Goal: Task Accomplishment & Management: Use online tool/utility

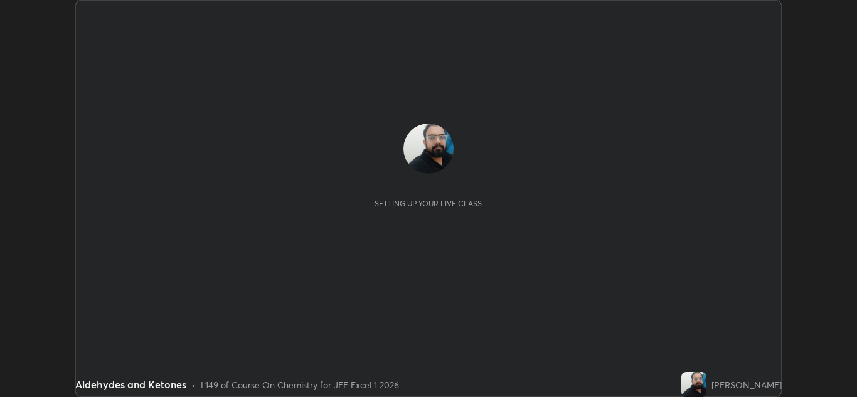
scroll to position [397, 857]
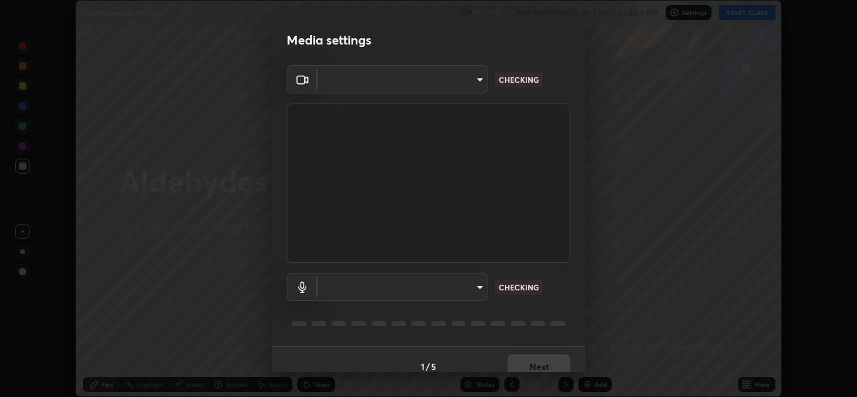
type input "1e49b53be58bf3658c32ba4c8e2538d2601885ca91182b01ba969948c87b8f29"
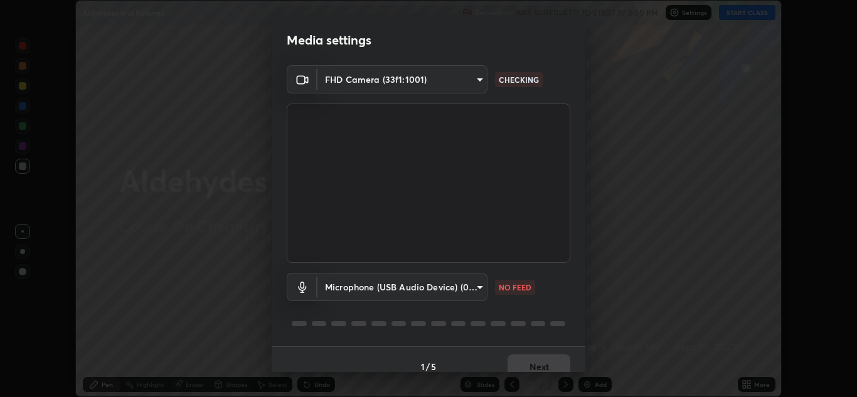
click at [454, 287] on body "Erase all Aldehydes and Ketones Recording WAS SCHEDULED TO START AT 3:00 PM Set…" at bounding box center [428, 198] width 857 height 397
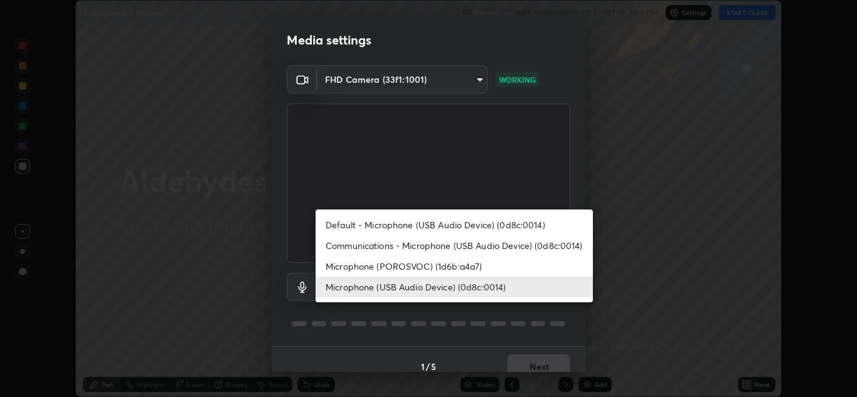
click at [423, 245] on li "Communications - Microphone (USB Audio Device) (0d8c:0014)" at bounding box center [454, 245] width 277 height 21
type input "communications"
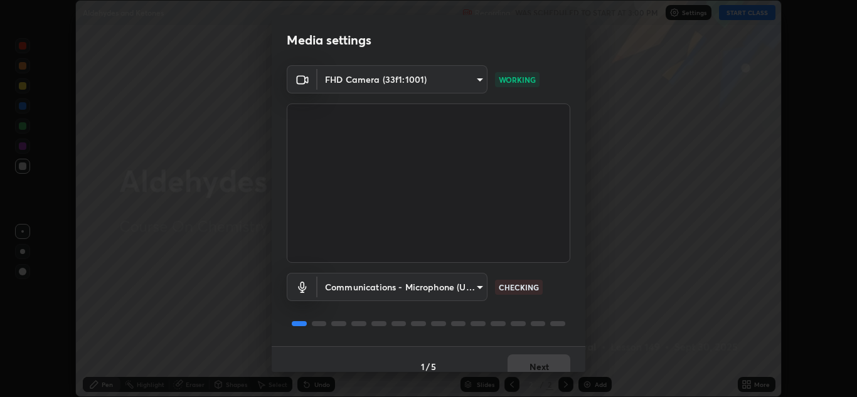
scroll to position [14, 0]
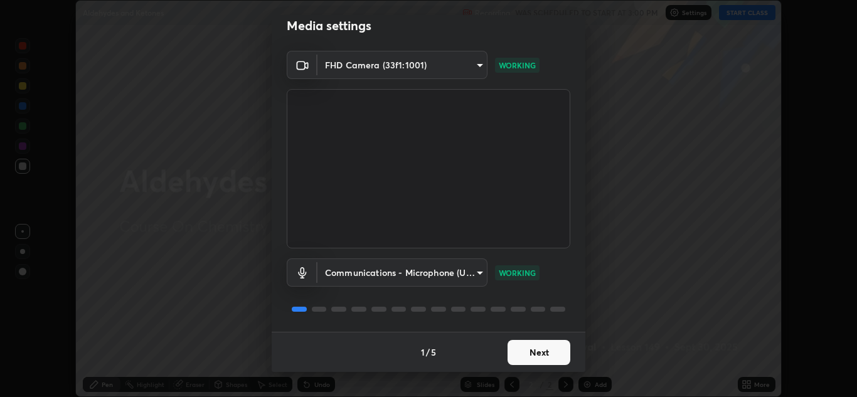
click at [546, 349] on button "Next" at bounding box center [539, 352] width 63 height 25
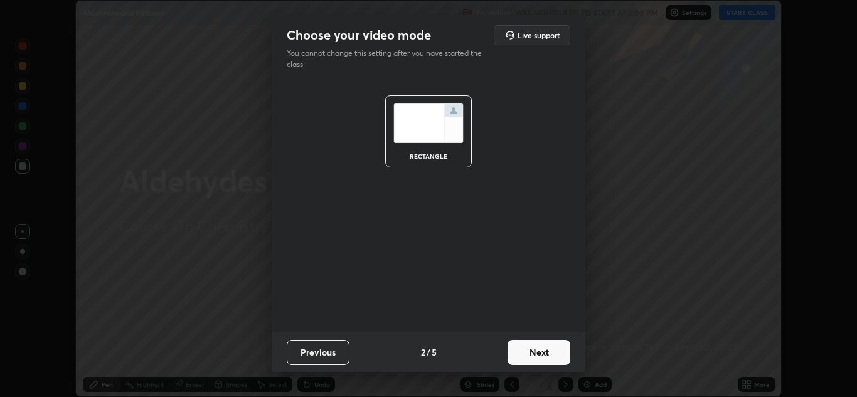
click at [551, 353] on button "Next" at bounding box center [539, 352] width 63 height 25
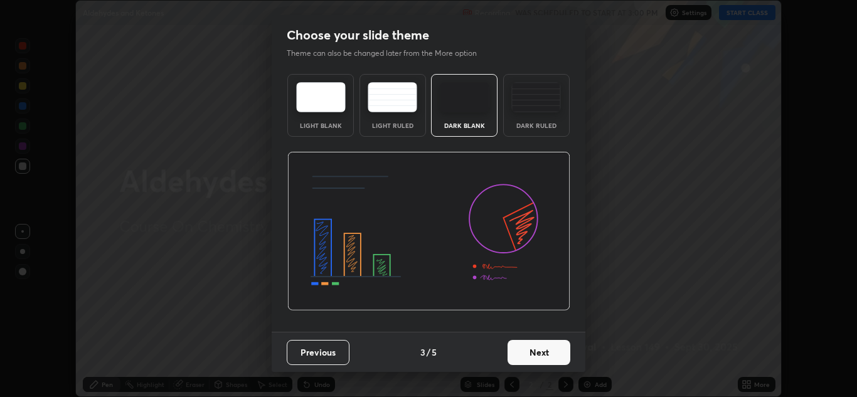
click at [567, 352] on button "Next" at bounding box center [539, 352] width 63 height 25
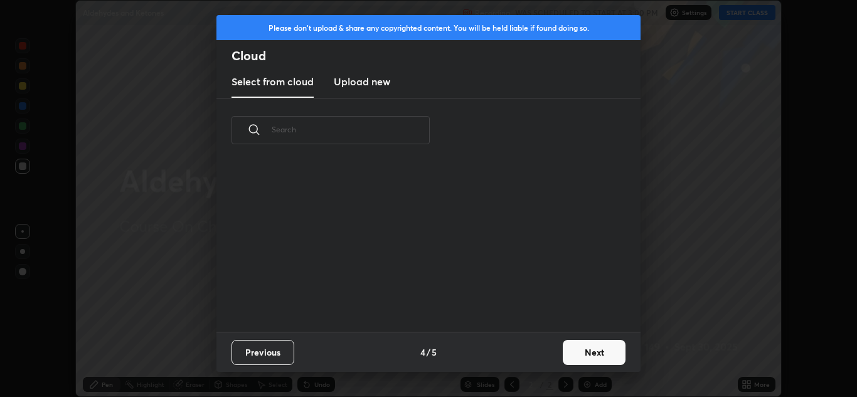
click at [599, 348] on button "Next" at bounding box center [594, 352] width 63 height 25
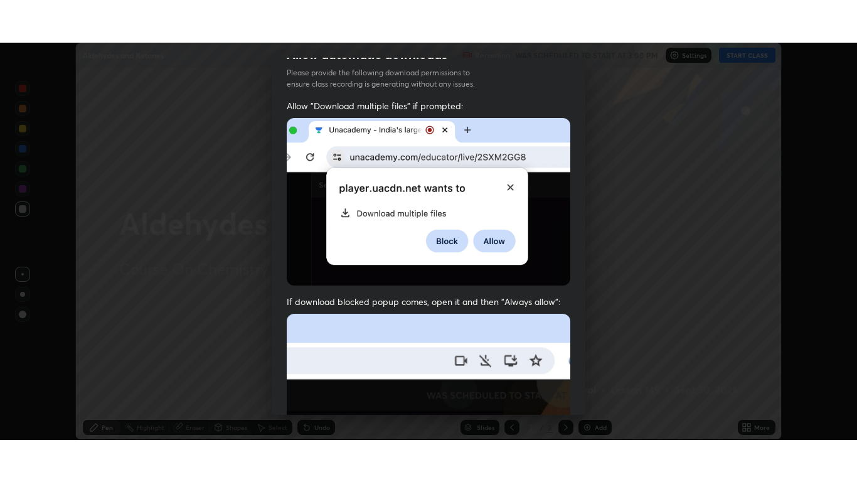
scroll to position [271, 0]
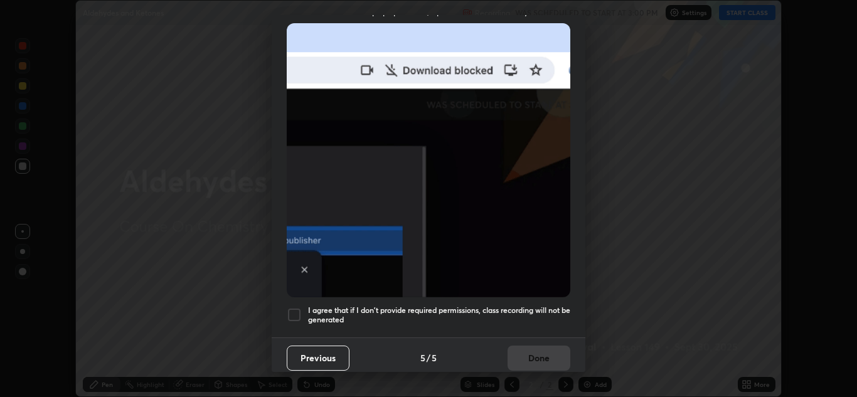
click at [290, 312] on div at bounding box center [294, 314] width 15 height 15
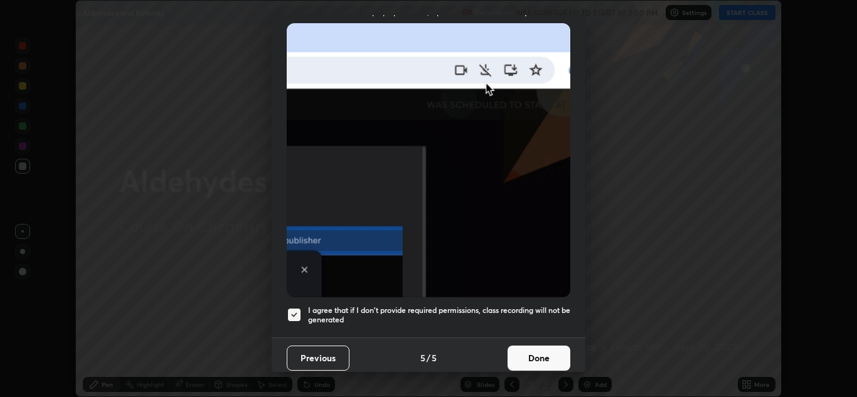
click at [519, 355] on button "Done" at bounding box center [539, 358] width 63 height 25
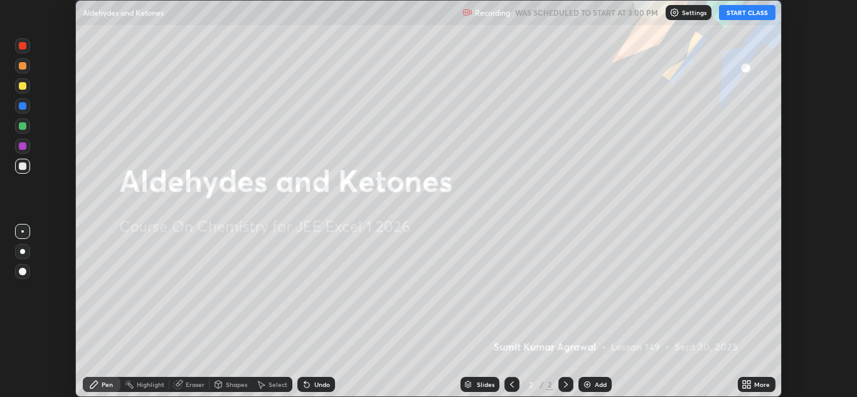
click at [737, 13] on button "START CLASS" at bounding box center [747, 12] width 56 height 15
click at [750, 384] on icon at bounding box center [748, 382] width 3 height 3
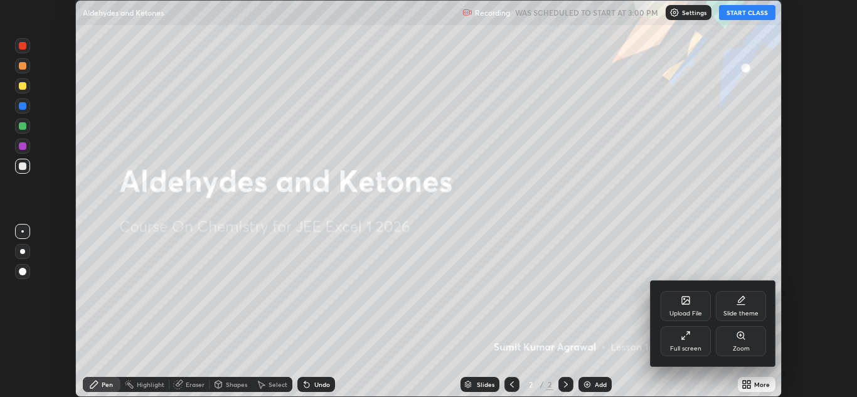
click at [683, 339] on icon at bounding box center [683, 338] width 3 height 3
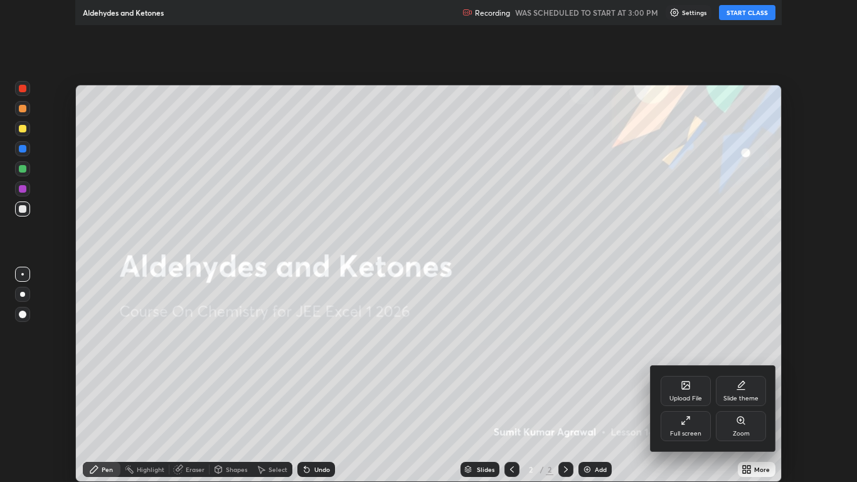
scroll to position [482, 857]
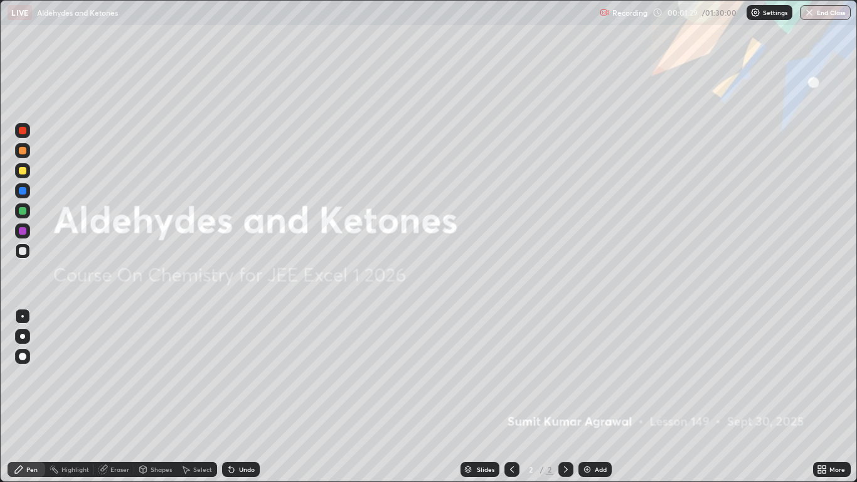
click at [597, 397] on div "Add" at bounding box center [601, 469] width 12 height 6
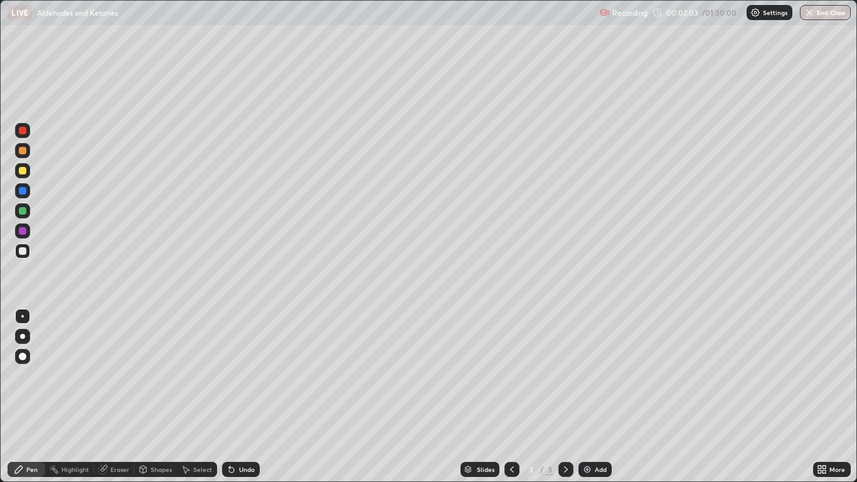
click at [235, 397] on icon at bounding box center [231, 469] width 10 height 10
click at [235, 397] on div "Undo" at bounding box center [241, 469] width 38 height 15
click at [243, 397] on div "Undo" at bounding box center [247, 469] width 16 height 6
click at [247, 397] on div "Undo" at bounding box center [247, 469] width 16 height 6
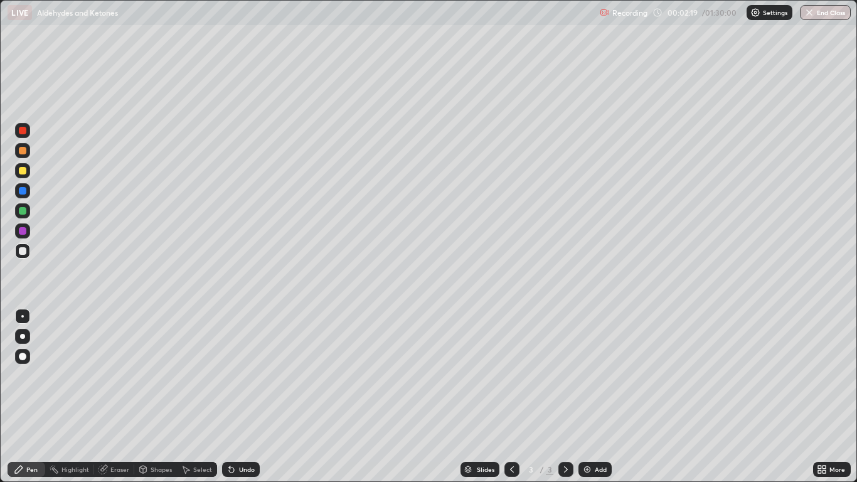
click at [249, 397] on div "Undo" at bounding box center [247, 469] width 16 height 6
click at [235, 397] on div "Undo" at bounding box center [241, 469] width 38 height 15
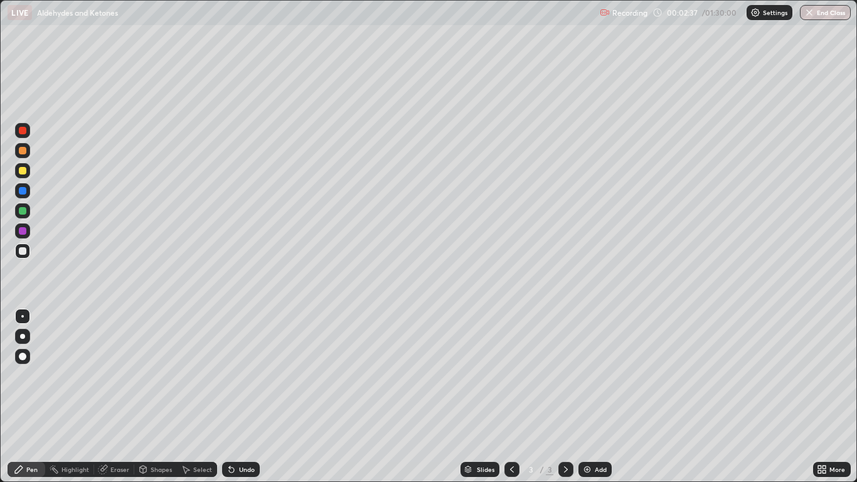
click at [238, 397] on div "Undo" at bounding box center [241, 469] width 38 height 15
click at [240, 397] on div "Undo" at bounding box center [241, 469] width 38 height 15
click at [238, 397] on div "Undo" at bounding box center [241, 469] width 38 height 15
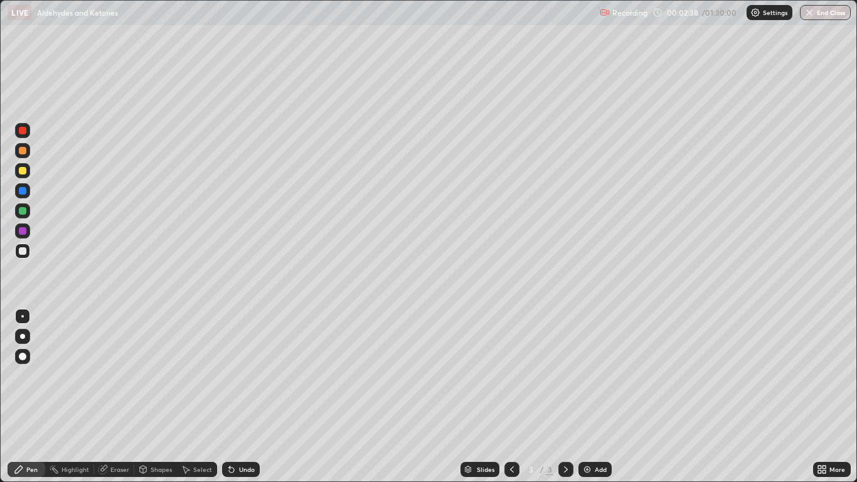
click at [238, 397] on div "Undo" at bounding box center [241, 469] width 38 height 15
click at [231, 397] on div "Undo" at bounding box center [238, 469] width 43 height 25
click at [242, 397] on div "Undo" at bounding box center [247, 469] width 16 height 6
click at [244, 397] on div "Undo" at bounding box center [247, 469] width 16 height 6
click at [258, 397] on div "Undo" at bounding box center [241, 469] width 38 height 15
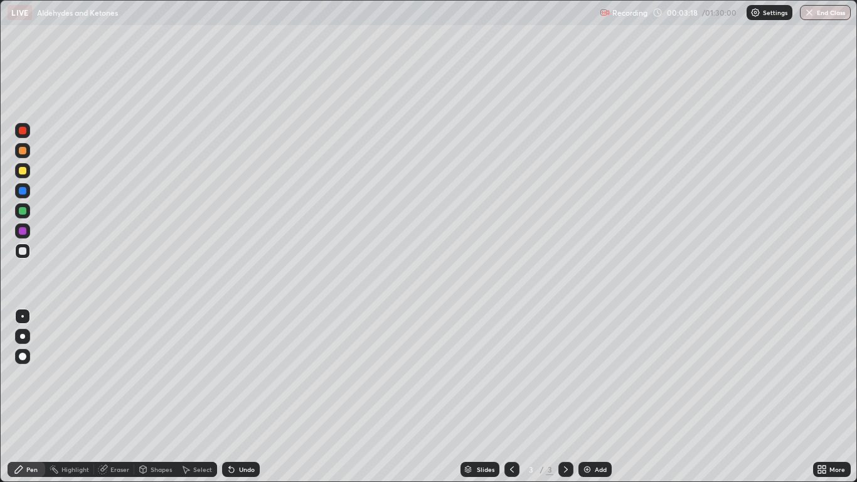
click at [250, 397] on div "Undo" at bounding box center [241, 469] width 38 height 15
click at [247, 397] on div "Undo" at bounding box center [241, 469] width 38 height 15
click at [249, 397] on div "Undo" at bounding box center [241, 469] width 38 height 15
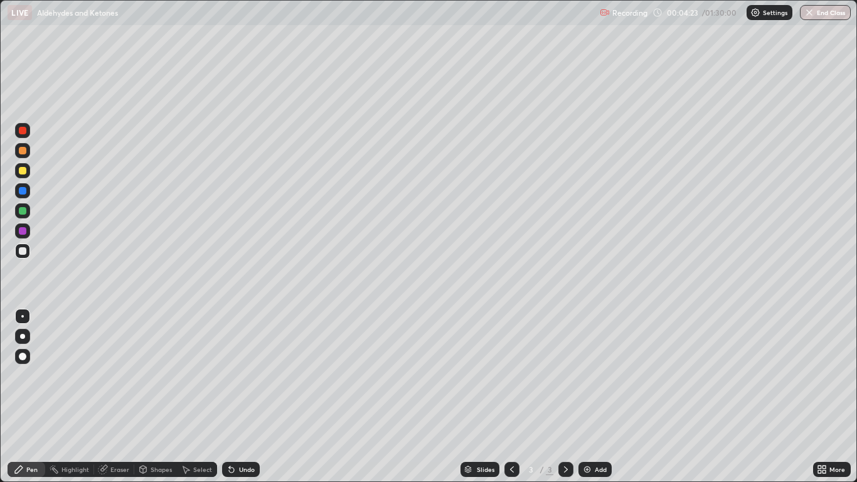
click at [111, 397] on div "Eraser" at bounding box center [119, 469] width 19 height 6
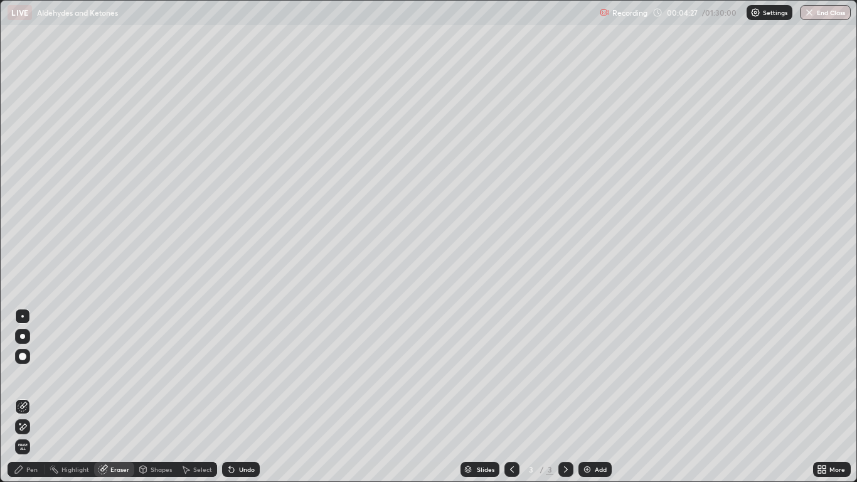
click at [29, 397] on div "Pen" at bounding box center [31, 469] width 11 height 6
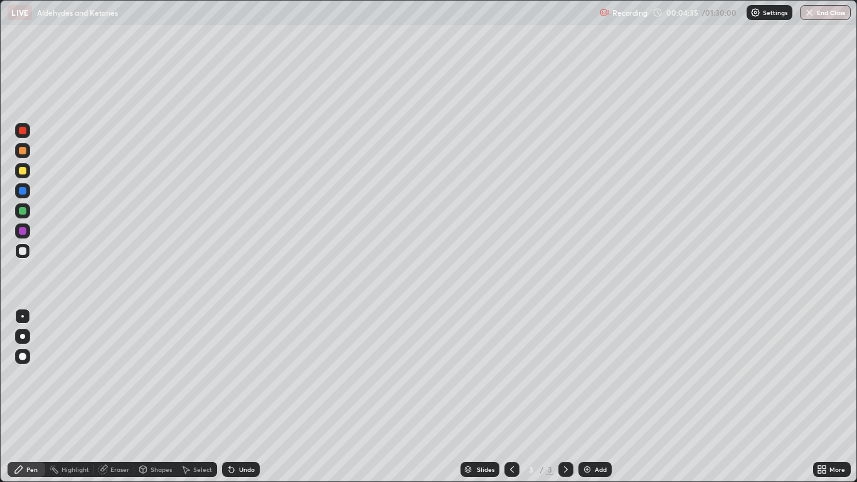
click at [122, 397] on div "Eraser" at bounding box center [114, 469] width 40 height 15
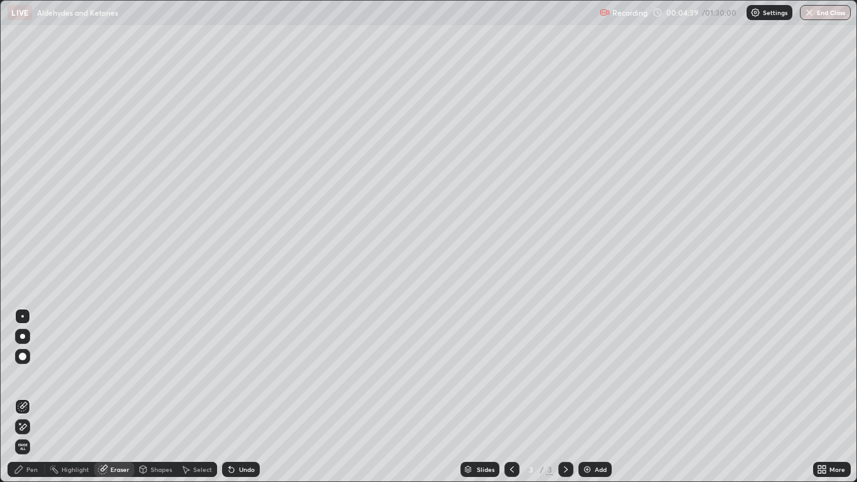
click at [35, 397] on div "Pen" at bounding box center [31, 469] width 11 height 6
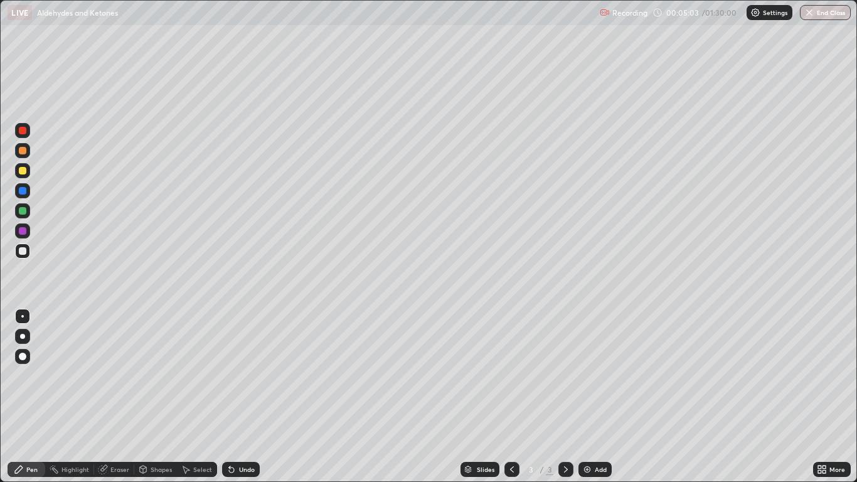
click at [246, 397] on div "Undo" at bounding box center [247, 469] width 16 height 6
click at [242, 397] on div "Undo" at bounding box center [247, 469] width 16 height 6
click at [246, 397] on div "Undo" at bounding box center [247, 469] width 16 height 6
click at [242, 397] on div "Undo" at bounding box center [247, 469] width 16 height 6
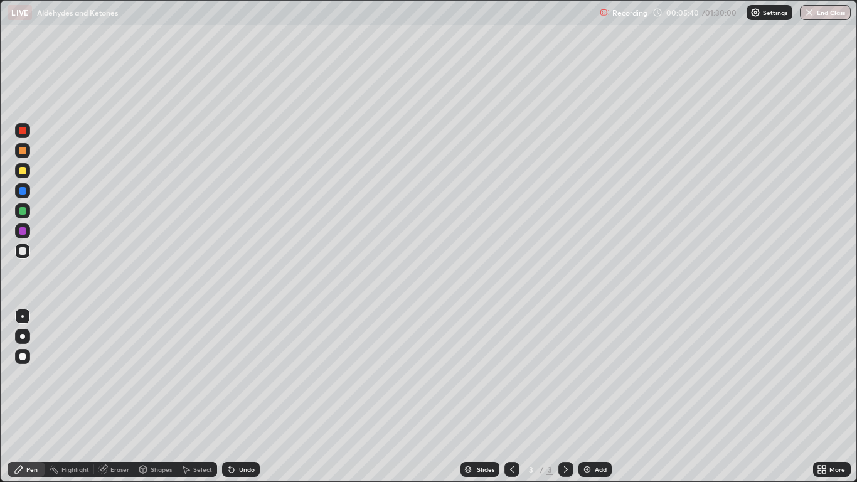
click at [240, 397] on div "Undo" at bounding box center [247, 469] width 16 height 6
click at [241, 397] on div "Undo" at bounding box center [247, 469] width 16 height 6
click at [240, 397] on div "Undo" at bounding box center [247, 469] width 16 height 6
click at [243, 397] on div "Undo" at bounding box center [247, 469] width 16 height 6
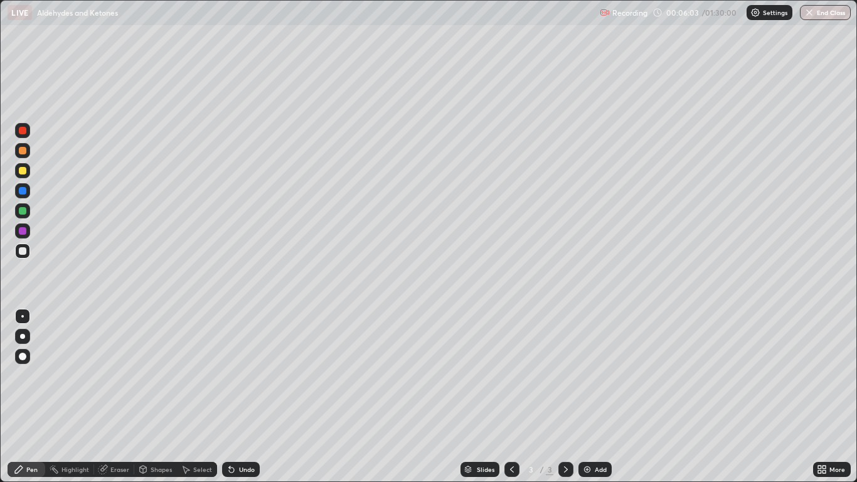
click at [240, 397] on div "Undo" at bounding box center [247, 469] width 16 height 6
click at [595, 397] on div "Add" at bounding box center [601, 469] width 12 height 6
click at [243, 397] on div "Undo" at bounding box center [247, 469] width 16 height 6
click at [243, 397] on div "Undo" at bounding box center [241, 469] width 38 height 15
click at [205, 397] on div "Select" at bounding box center [197, 469] width 40 height 25
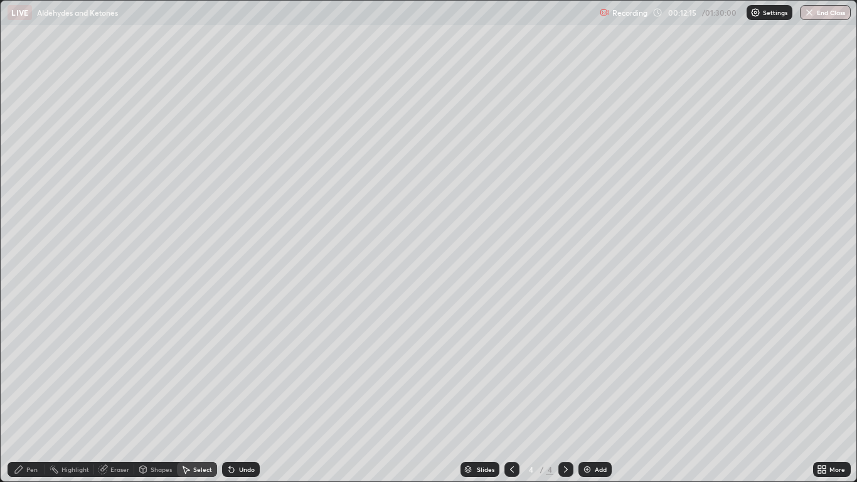
click at [205, 397] on div "0 ° Undo Copy Duplicate Duplicate to new slide Delete" at bounding box center [428, 241] width 855 height 481
click at [211, 397] on div "0 ° Undo Copy Duplicate Duplicate to new slide Delete" at bounding box center [428, 241] width 855 height 481
click at [36, 397] on div "Pen" at bounding box center [27, 469] width 38 height 15
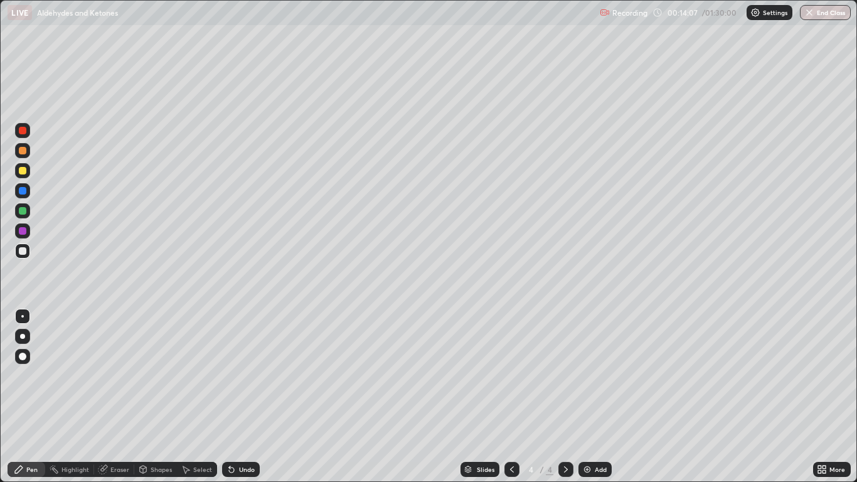
click at [601, 397] on div "Add" at bounding box center [601, 469] width 12 height 6
click at [247, 397] on div "Undo" at bounding box center [241, 469] width 38 height 15
click at [250, 397] on div "Undo" at bounding box center [247, 469] width 16 height 6
click at [245, 397] on div "Undo" at bounding box center [247, 469] width 16 height 6
click at [609, 397] on div "Add" at bounding box center [594, 469] width 33 height 15
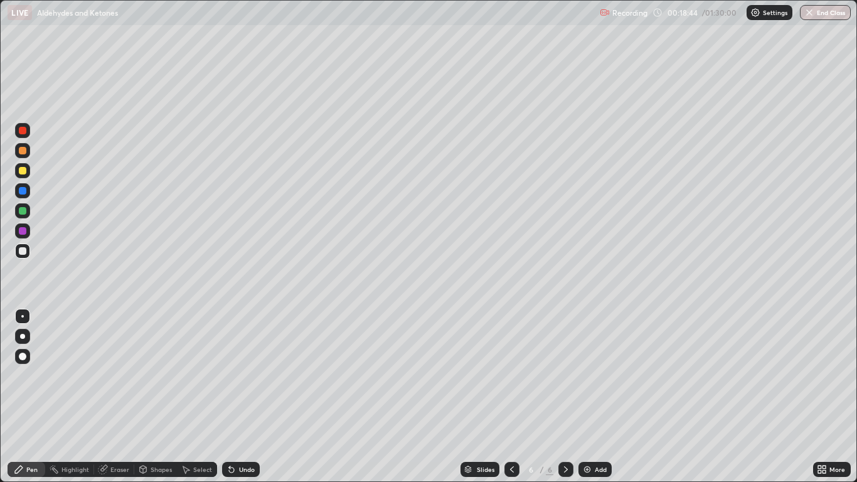
click at [256, 397] on div "Undo" at bounding box center [241, 469] width 38 height 15
click at [253, 397] on div "Undo" at bounding box center [241, 469] width 38 height 15
click at [252, 397] on div "Undo" at bounding box center [238, 469] width 43 height 25
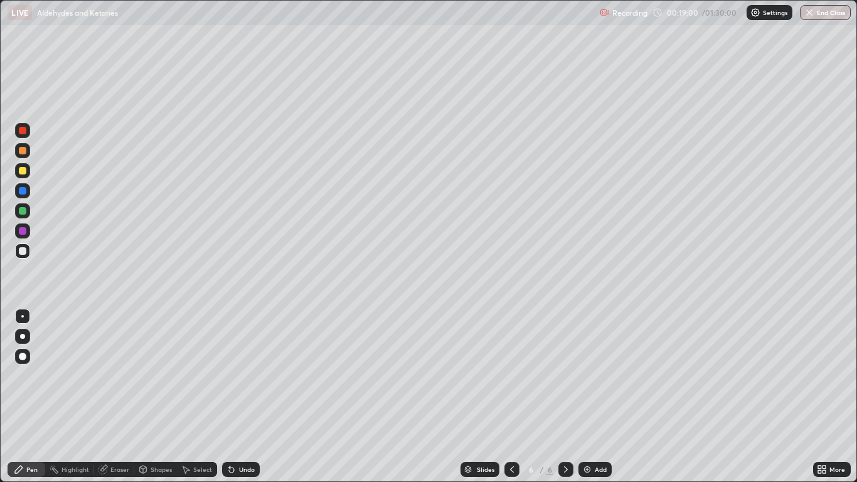
click at [241, 397] on div "Undo" at bounding box center [241, 469] width 38 height 15
click at [248, 397] on div "Undo" at bounding box center [247, 469] width 16 height 6
click at [250, 397] on div "Undo" at bounding box center [247, 469] width 16 height 6
click at [249, 397] on div "Undo" at bounding box center [247, 469] width 16 height 6
click at [246, 397] on div "Undo" at bounding box center [247, 469] width 16 height 6
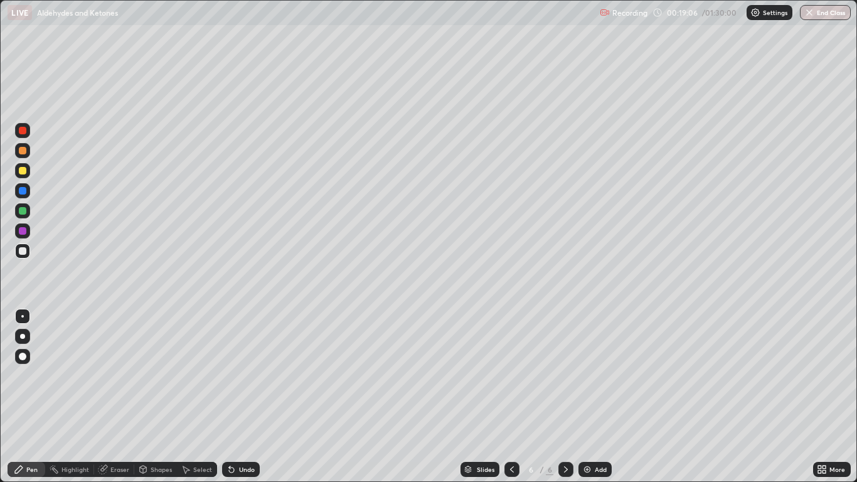
click at [246, 397] on div "Undo" at bounding box center [247, 469] width 16 height 6
click at [114, 397] on div "Eraser" at bounding box center [119, 469] width 19 height 6
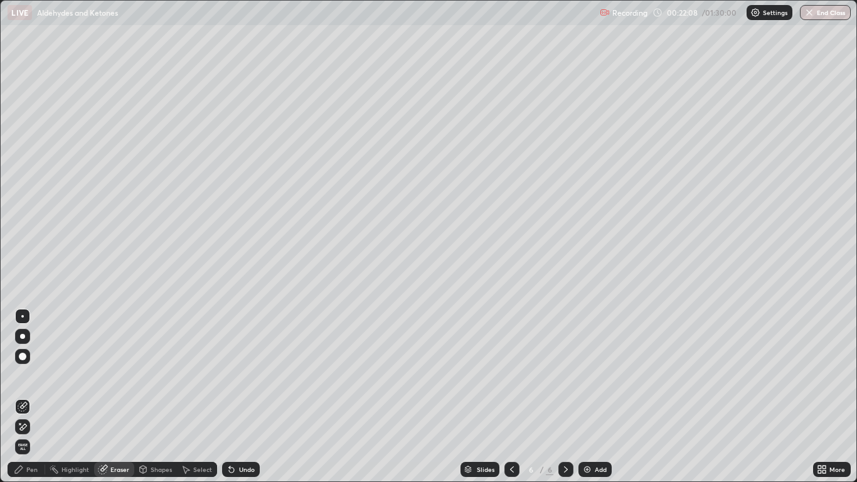
click at [23, 397] on icon at bounding box center [19, 470] width 8 height 8
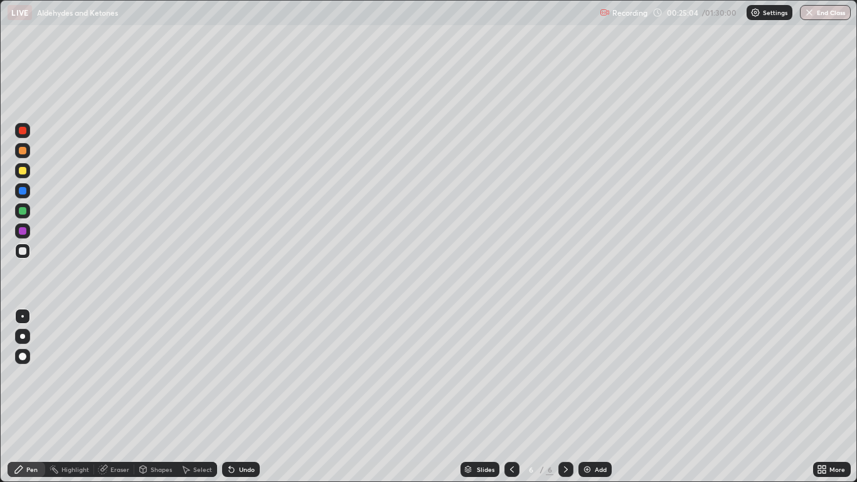
click at [107, 397] on icon at bounding box center [103, 469] width 10 height 10
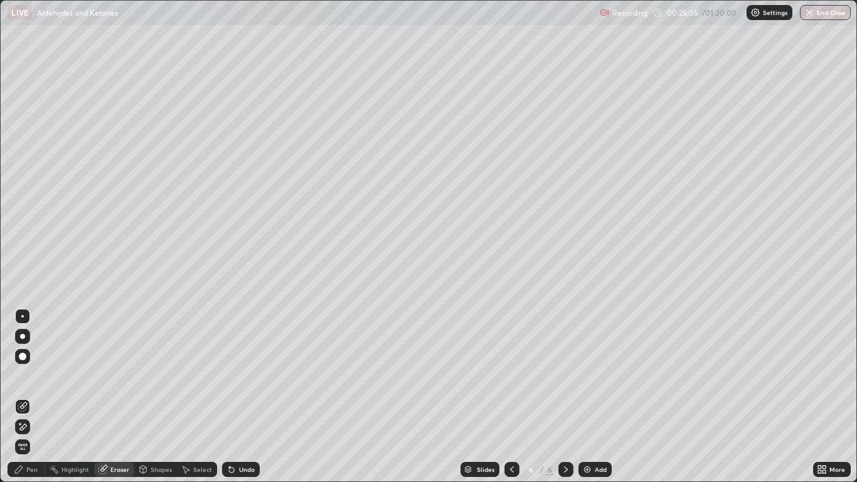
click at [20, 397] on icon at bounding box center [19, 423] width 1 height 1
click at [26, 397] on div "Pen" at bounding box center [27, 469] width 38 height 15
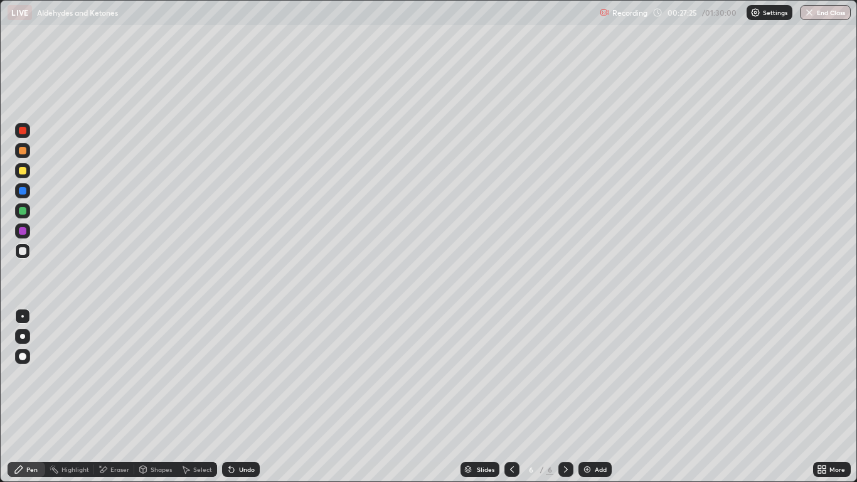
click at [592, 397] on img at bounding box center [587, 469] width 10 height 10
click at [240, 397] on div "Undo" at bounding box center [247, 469] width 16 height 6
click at [105, 397] on icon at bounding box center [103, 469] width 7 height 6
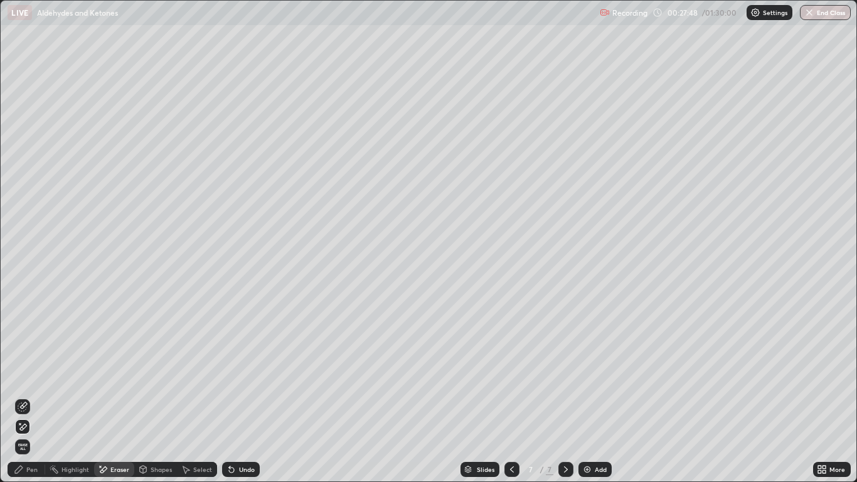
click at [35, 397] on div "Pen" at bounding box center [31, 469] width 11 height 6
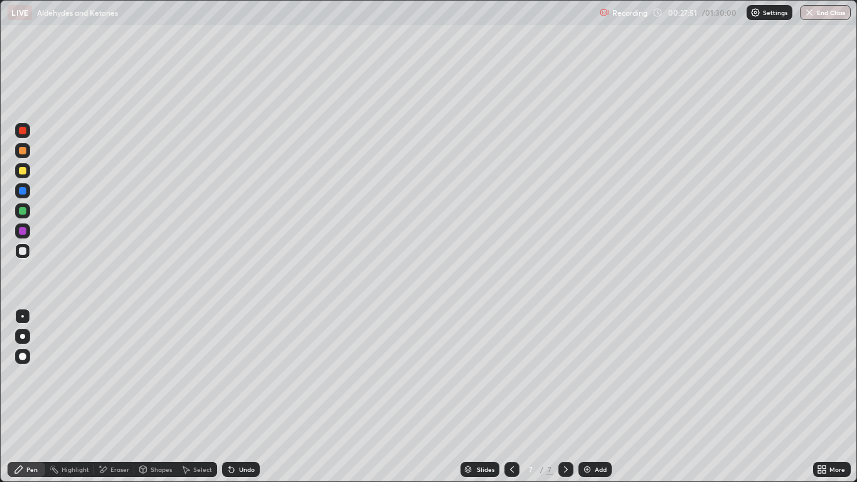
click at [112, 397] on div "Eraser" at bounding box center [119, 469] width 19 height 6
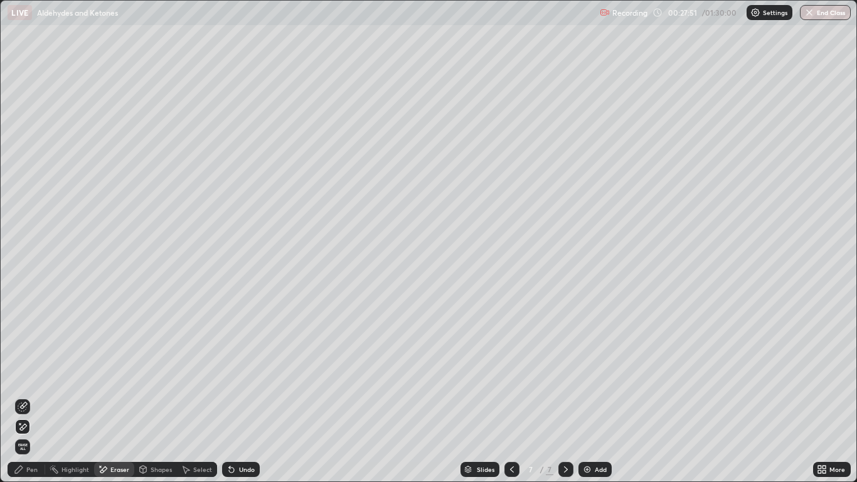
click at [24, 397] on icon at bounding box center [23, 407] width 10 height 10
click at [28, 397] on div "Pen" at bounding box center [31, 469] width 11 height 6
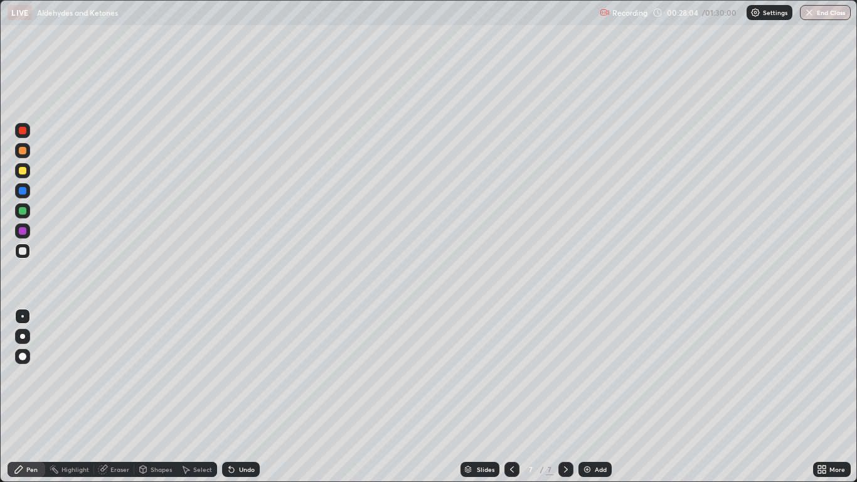
click at [243, 397] on div "Undo" at bounding box center [247, 469] width 16 height 6
click at [245, 397] on div "Undo" at bounding box center [247, 469] width 16 height 6
click at [247, 397] on div "Undo" at bounding box center [247, 469] width 16 height 6
click at [249, 397] on div "Undo" at bounding box center [241, 469] width 38 height 15
click at [120, 397] on div "Eraser" at bounding box center [119, 469] width 19 height 6
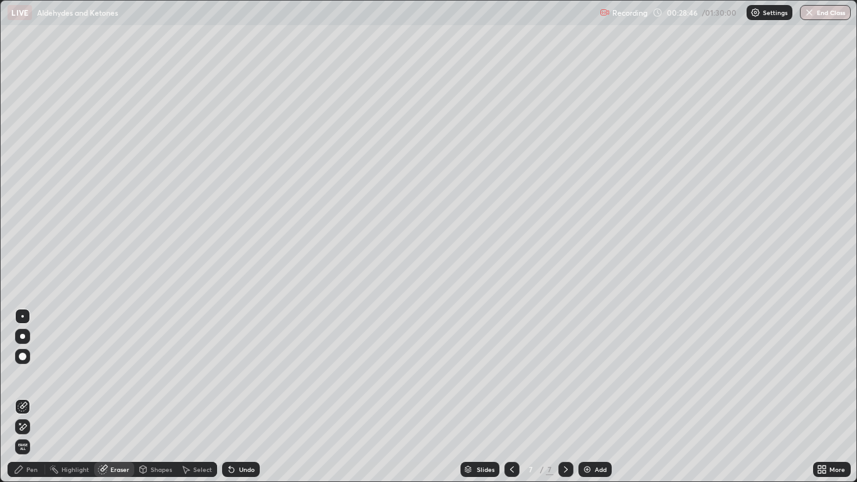
click at [23, 397] on icon at bounding box center [19, 469] width 10 height 10
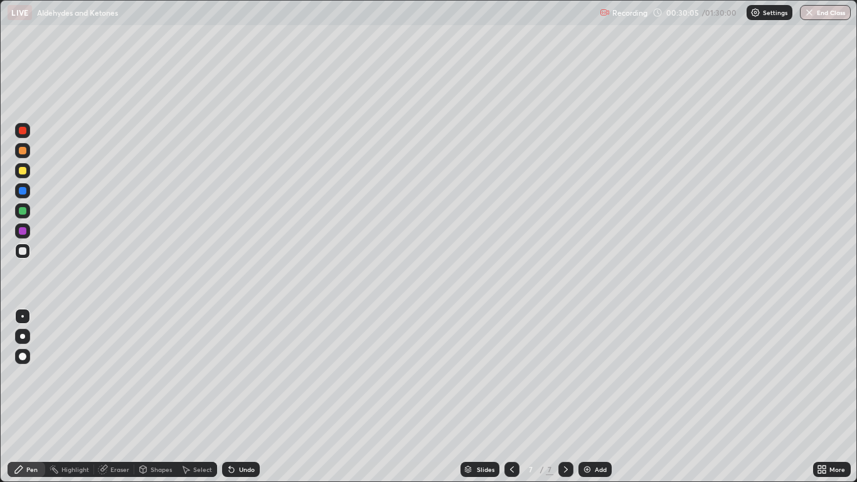
click at [235, 397] on div "Undo" at bounding box center [241, 469] width 38 height 15
click at [239, 397] on div "Undo" at bounding box center [247, 469] width 16 height 6
click at [111, 397] on div "Eraser" at bounding box center [114, 469] width 40 height 15
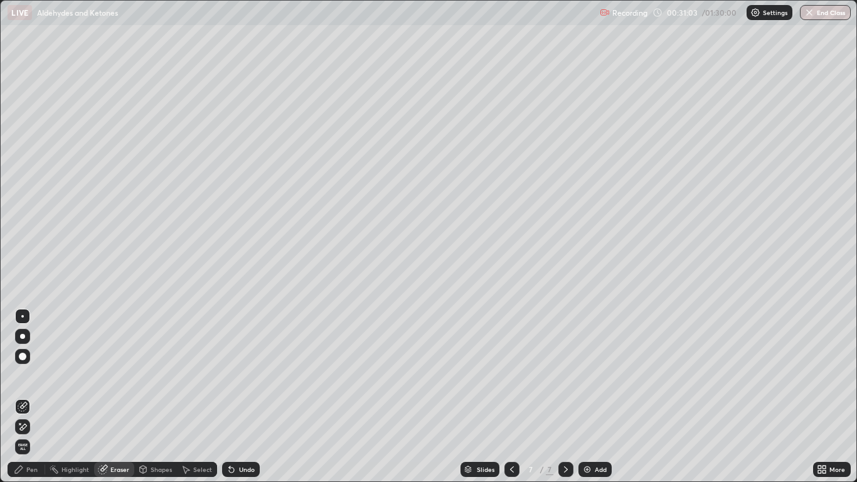
click at [30, 397] on div "Pen" at bounding box center [27, 469] width 38 height 15
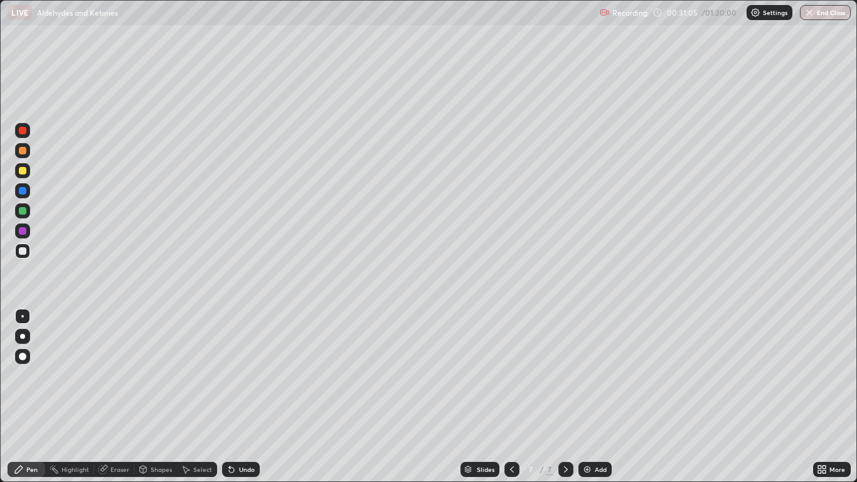
click at [242, 397] on div "Undo" at bounding box center [247, 469] width 16 height 6
click at [243, 397] on div "Undo" at bounding box center [247, 469] width 16 height 6
click at [242, 397] on div "Undo" at bounding box center [247, 469] width 16 height 6
click at [511, 397] on icon at bounding box center [512, 469] width 10 height 10
click at [511, 397] on icon at bounding box center [512, 469] width 4 height 6
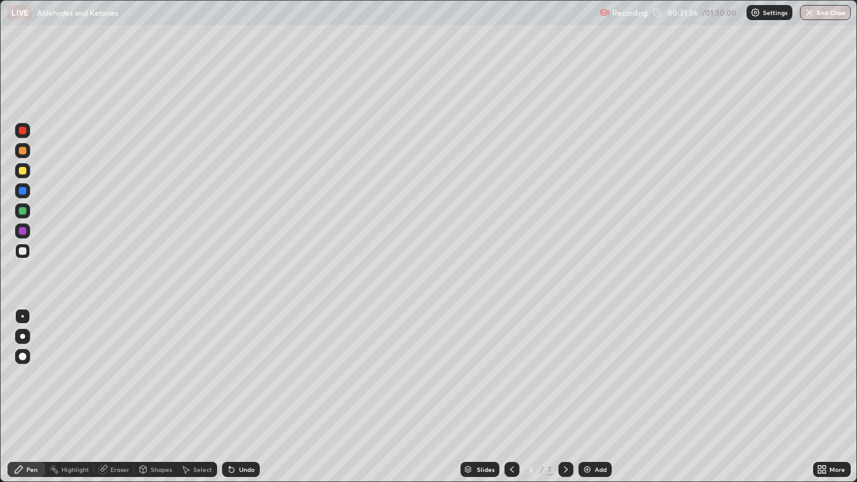
click at [513, 397] on icon at bounding box center [512, 469] width 10 height 10
click at [564, 397] on icon at bounding box center [566, 469] width 10 height 10
click at [563, 397] on icon at bounding box center [566, 469] width 10 height 10
click at [565, 397] on icon at bounding box center [566, 469] width 4 height 6
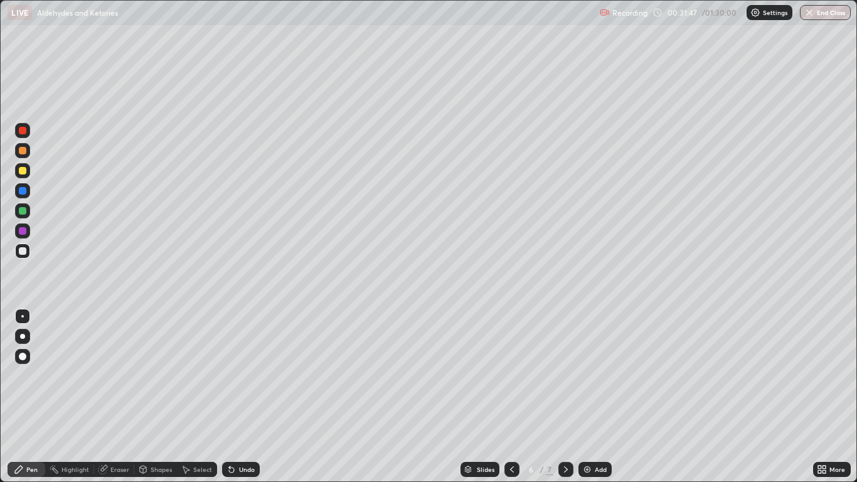
click at [565, 397] on icon at bounding box center [566, 469] width 4 height 6
click at [564, 397] on icon at bounding box center [566, 469] width 10 height 10
click at [504, 397] on div at bounding box center [511, 469] width 15 height 15
click at [511, 397] on icon at bounding box center [512, 469] width 10 height 10
click at [506, 397] on div at bounding box center [511, 469] width 15 height 15
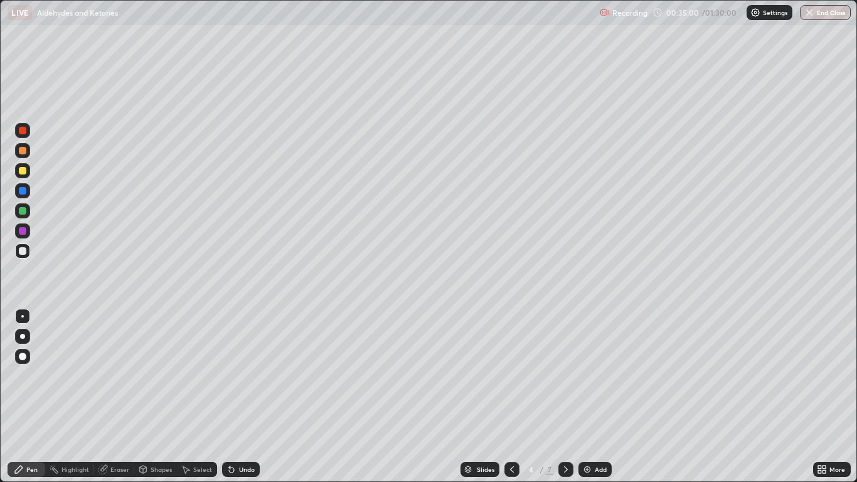
click at [560, 397] on div at bounding box center [565, 469] width 15 height 15
click at [566, 397] on icon at bounding box center [566, 469] width 10 height 10
click at [565, 397] on icon at bounding box center [566, 469] width 10 height 10
click at [595, 397] on div "Add" at bounding box center [601, 469] width 12 height 6
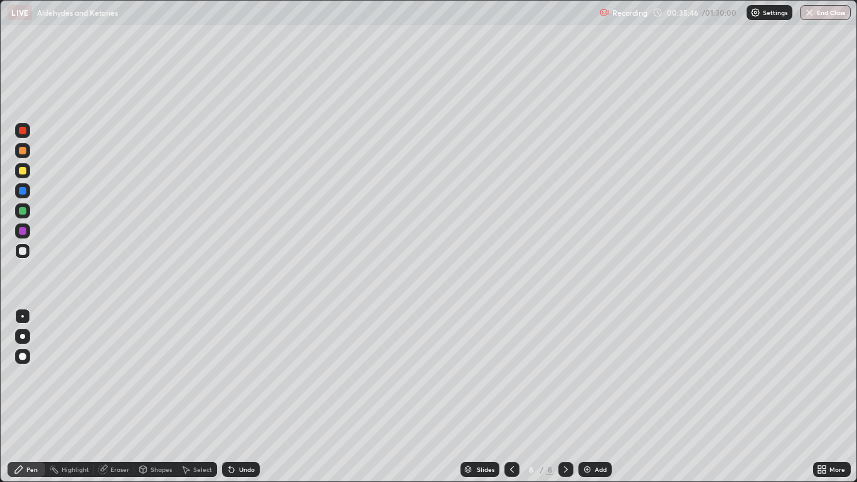
click at [244, 397] on div "Undo" at bounding box center [247, 469] width 16 height 6
click at [240, 397] on div "Undo" at bounding box center [247, 469] width 16 height 6
click at [238, 397] on div "Undo" at bounding box center [241, 469] width 38 height 15
click at [240, 397] on div "Undo" at bounding box center [241, 469] width 38 height 15
click at [237, 397] on div "Undo" at bounding box center [241, 469] width 38 height 15
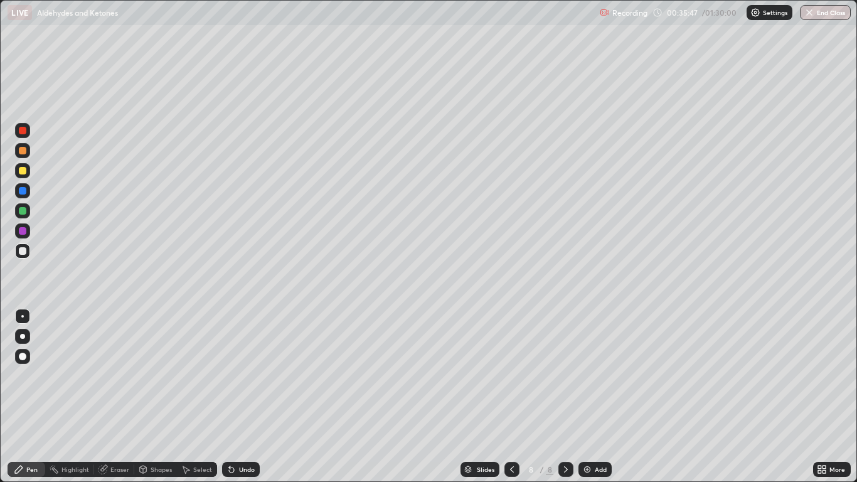
click at [240, 397] on div "Undo" at bounding box center [238, 469] width 43 height 25
click at [237, 397] on div "Undo" at bounding box center [238, 469] width 43 height 25
click at [238, 397] on div "Undo" at bounding box center [241, 469] width 38 height 15
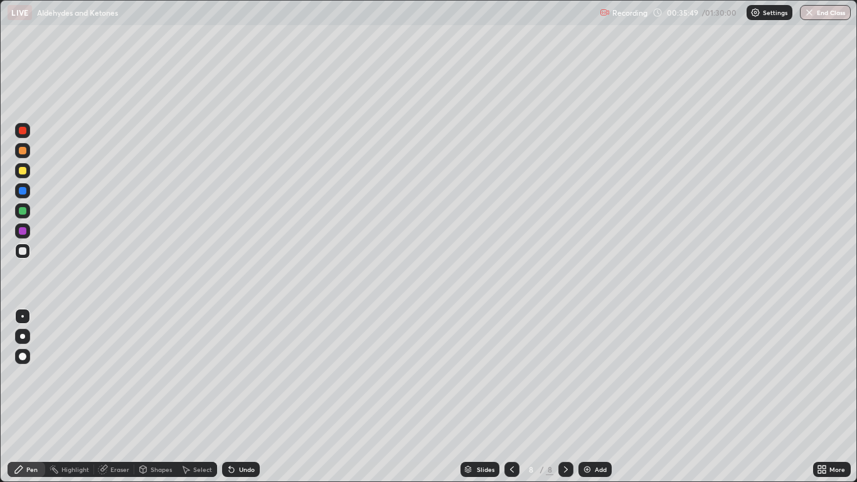
click at [237, 397] on div "Undo" at bounding box center [241, 469] width 38 height 15
click at [235, 397] on div "Undo" at bounding box center [241, 469] width 38 height 15
click at [236, 397] on div "Undo" at bounding box center [241, 469] width 38 height 15
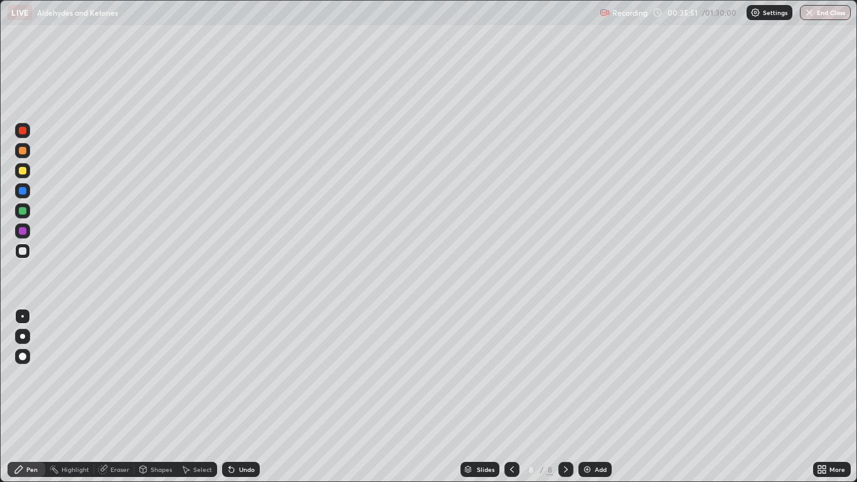
click at [239, 397] on div "Undo" at bounding box center [247, 469] width 16 height 6
click at [118, 397] on div "Eraser" at bounding box center [119, 469] width 19 height 6
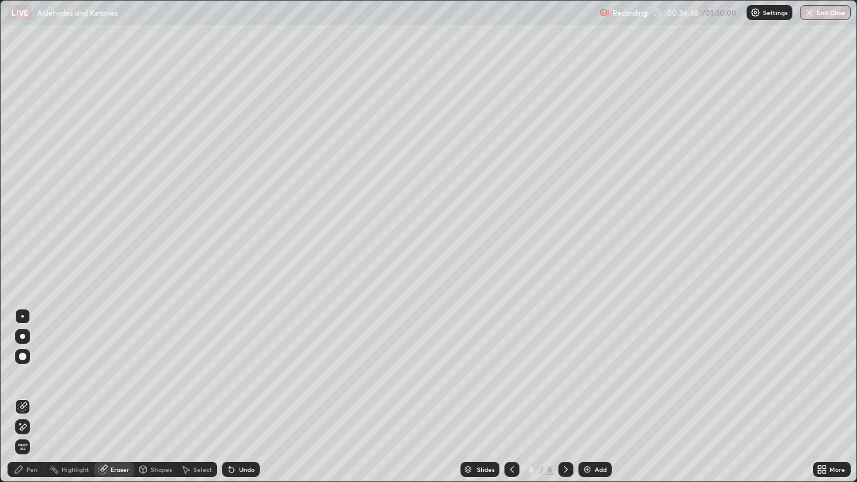
click at [33, 397] on div "Pen" at bounding box center [31, 469] width 11 height 6
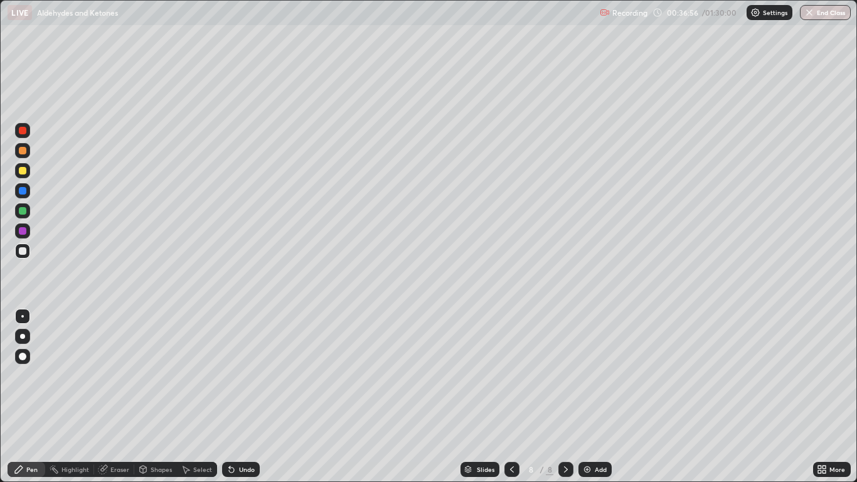
click at [107, 397] on icon at bounding box center [103, 469] width 10 height 10
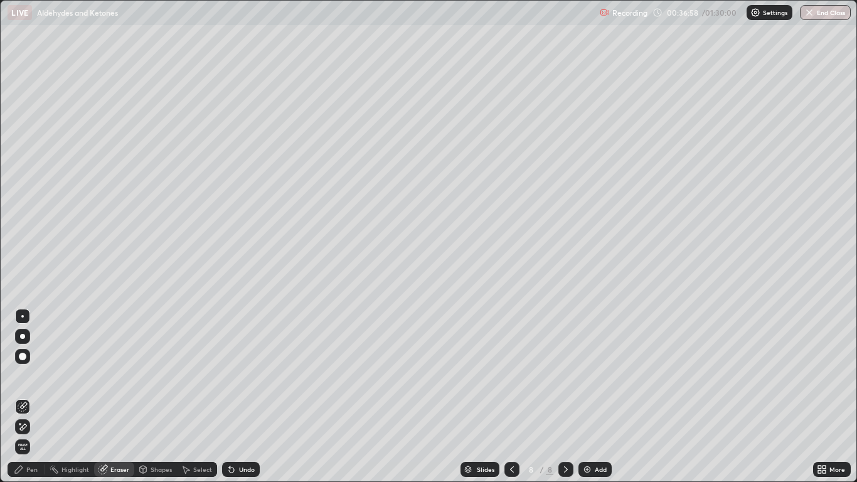
click at [33, 397] on div "Pen" at bounding box center [31, 469] width 11 height 6
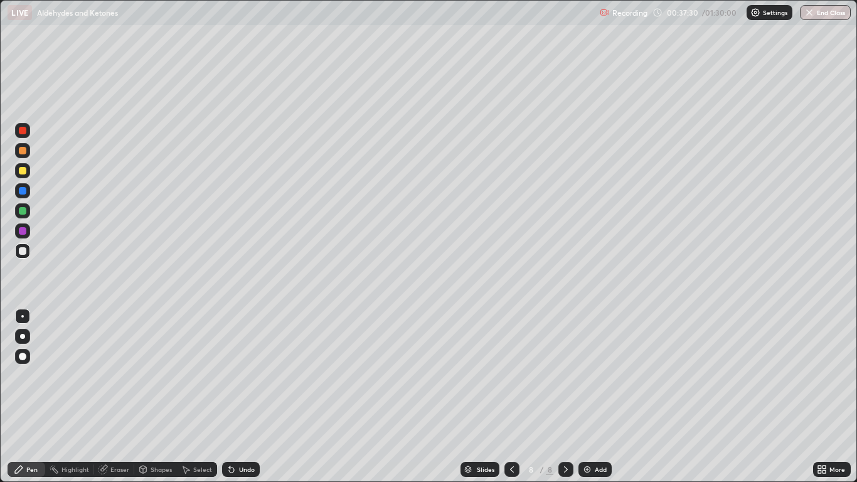
click at [116, 397] on div "Eraser" at bounding box center [119, 469] width 19 height 6
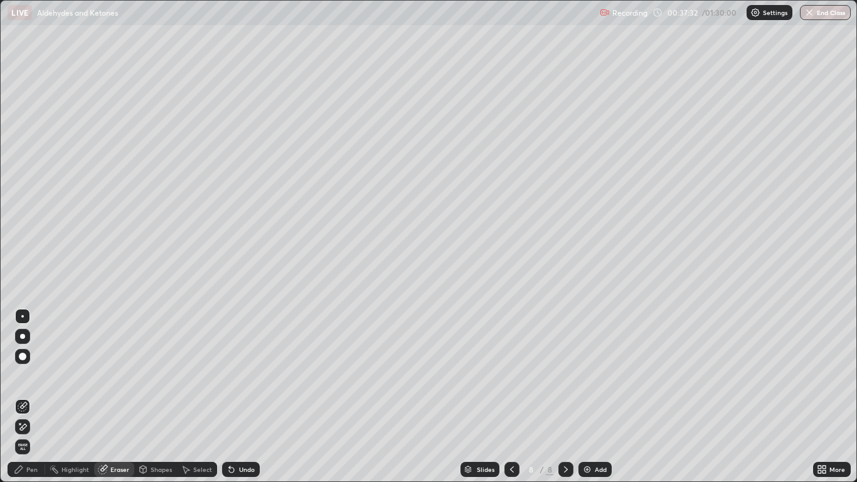
click at [28, 397] on div "Pen" at bounding box center [31, 469] width 11 height 6
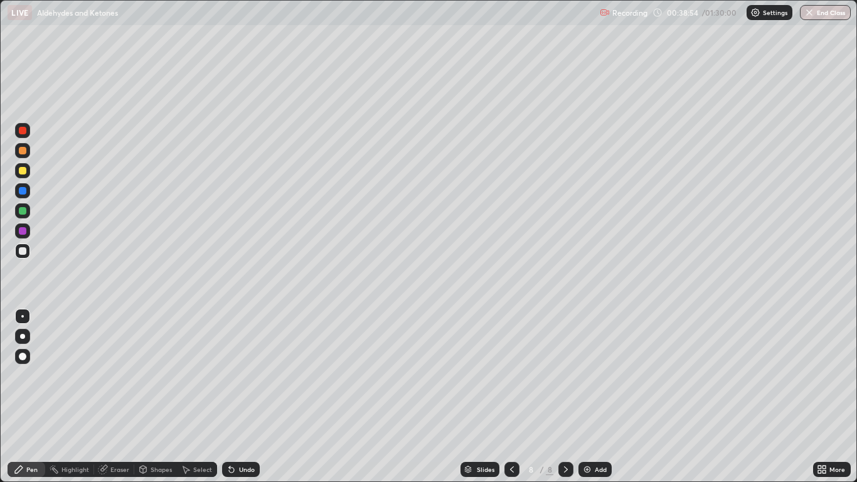
click at [250, 397] on div "Undo" at bounding box center [247, 469] width 16 height 6
click at [121, 397] on div "Eraser" at bounding box center [119, 469] width 19 height 6
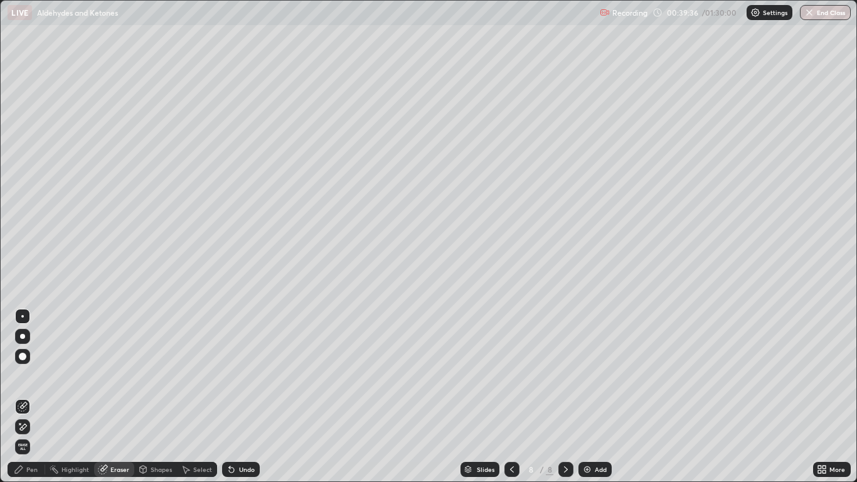
click at [29, 397] on div "Pen" at bounding box center [27, 469] width 38 height 15
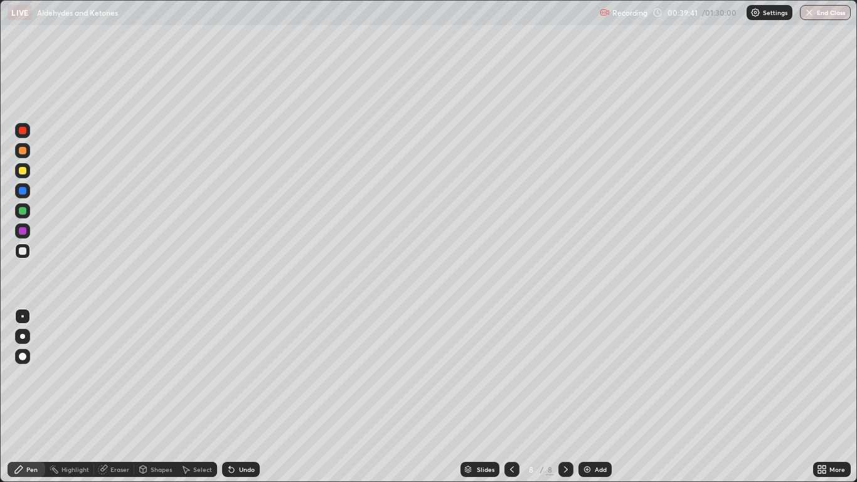
click at [116, 397] on div "Eraser" at bounding box center [119, 469] width 19 height 6
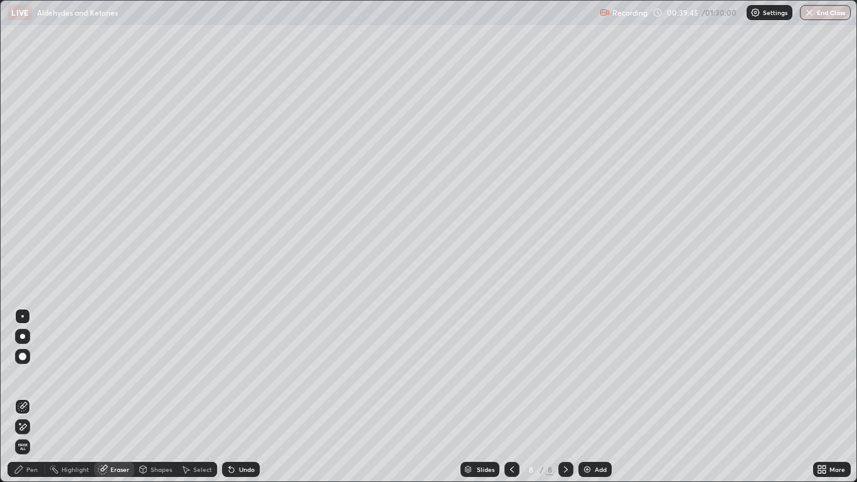
click at [29, 397] on div "Pen" at bounding box center [31, 469] width 11 height 6
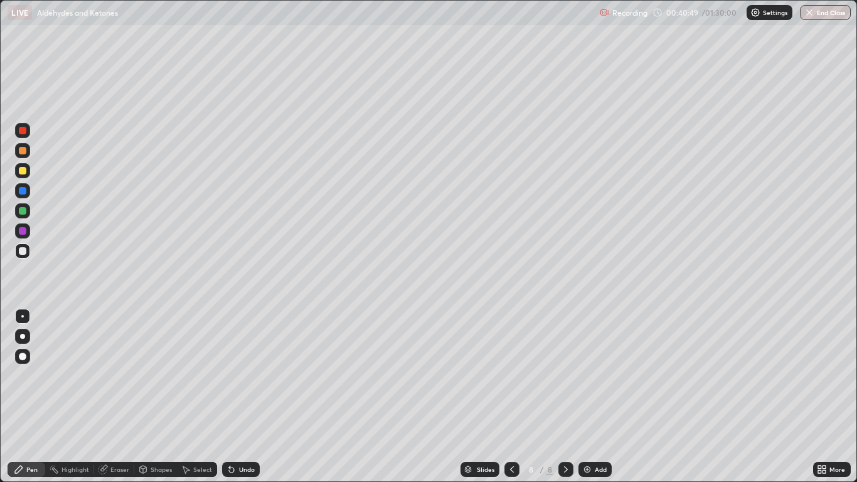
click at [602, 397] on div "Add" at bounding box center [601, 469] width 12 height 6
click at [242, 397] on div "Undo" at bounding box center [247, 469] width 16 height 6
click at [245, 397] on div "Undo" at bounding box center [241, 469] width 38 height 15
click at [243, 397] on div "Undo" at bounding box center [247, 469] width 16 height 6
click at [509, 397] on icon at bounding box center [512, 469] width 10 height 10
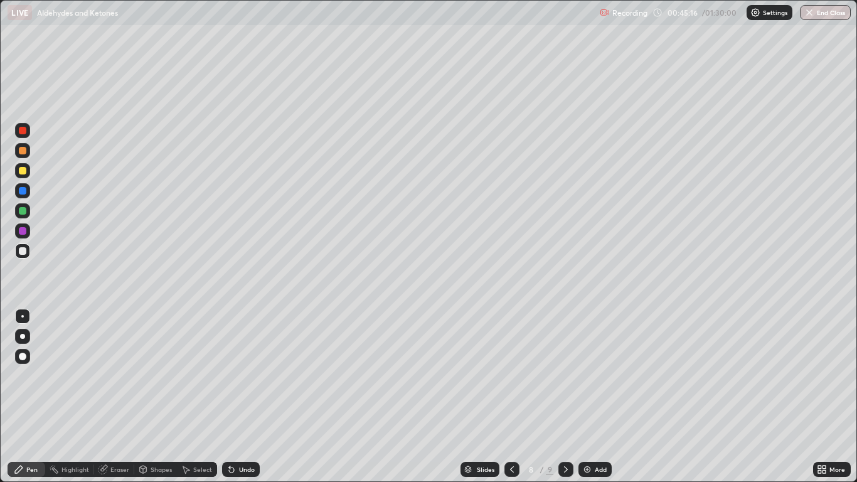
click at [513, 397] on icon at bounding box center [512, 469] width 10 height 10
click at [565, 397] on icon at bounding box center [566, 469] width 10 height 10
click at [564, 397] on icon at bounding box center [566, 469] width 4 height 6
click at [594, 397] on div "Add" at bounding box center [594, 469] width 33 height 15
click at [245, 397] on div "Undo" at bounding box center [241, 469] width 38 height 15
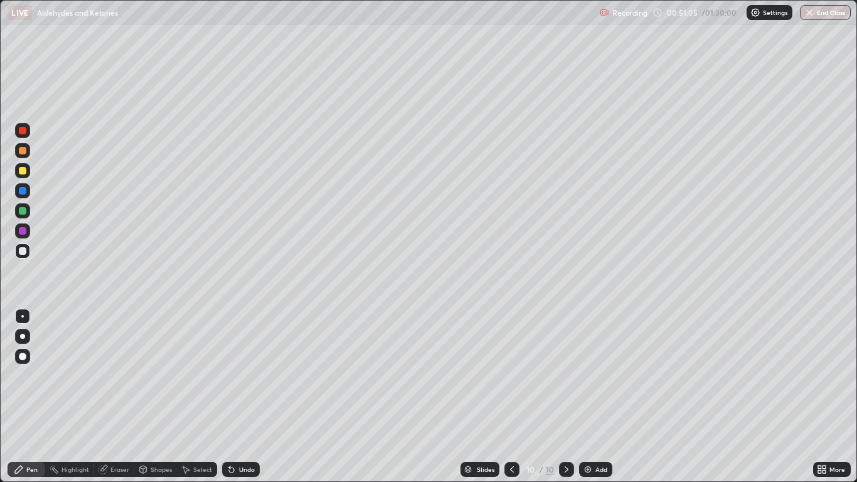
click at [245, 397] on div "Undo" at bounding box center [247, 469] width 16 height 6
click at [242, 397] on div "Undo" at bounding box center [247, 469] width 16 height 6
click at [240, 397] on div "Undo" at bounding box center [247, 469] width 16 height 6
click at [596, 397] on div "Add" at bounding box center [601, 469] width 12 height 6
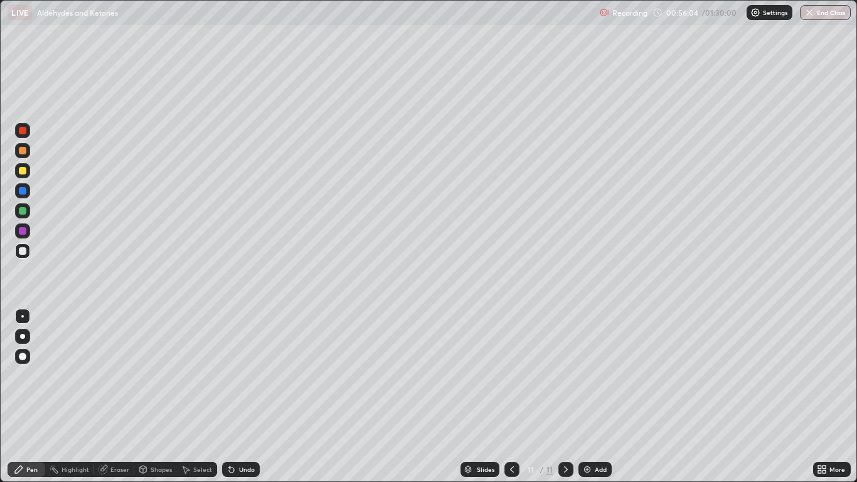
click at [511, 397] on icon at bounding box center [512, 469] width 10 height 10
click at [565, 397] on icon at bounding box center [566, 469] width 10 height 10
click at [509, 397] on icon at bounding box center [512, 469] width 10 height 10
click at [564, 397] on icon at bounding box center [566, 469] width 10 height 10
click at [245, 397] on div "Undo" at bounding box center [247, 469] width 16 height 6
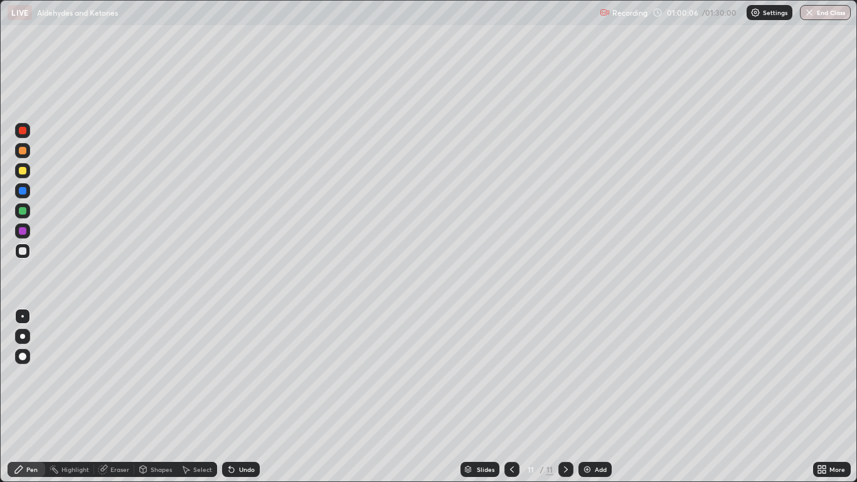
click at [247, 397] on div "Undo" at bounding box center [241, 469] width 38 height 15
click at [591, 397] on img at bounding box center [587, 469] width 10 height 10
click at [117, 397] on div "Eraser" at bounding box center [119, 469] width 19 height 6
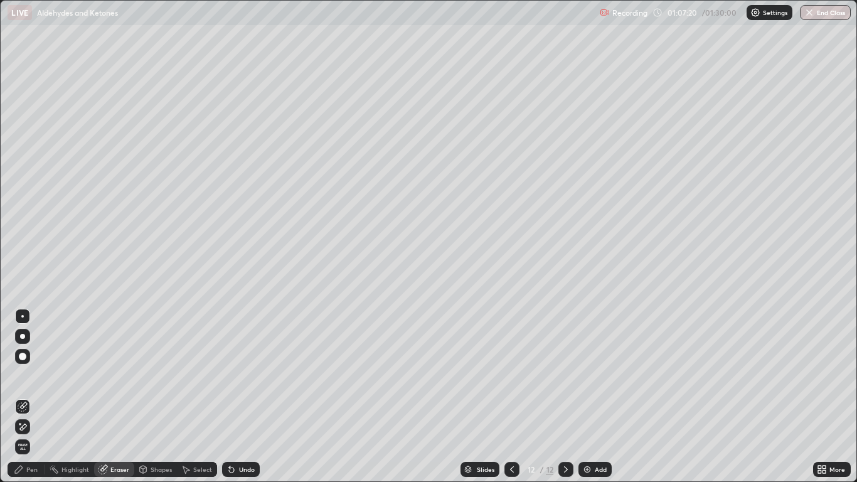
click at [28, 397] on div "Pen" at bounding box center [31, 469] width 11 height 6
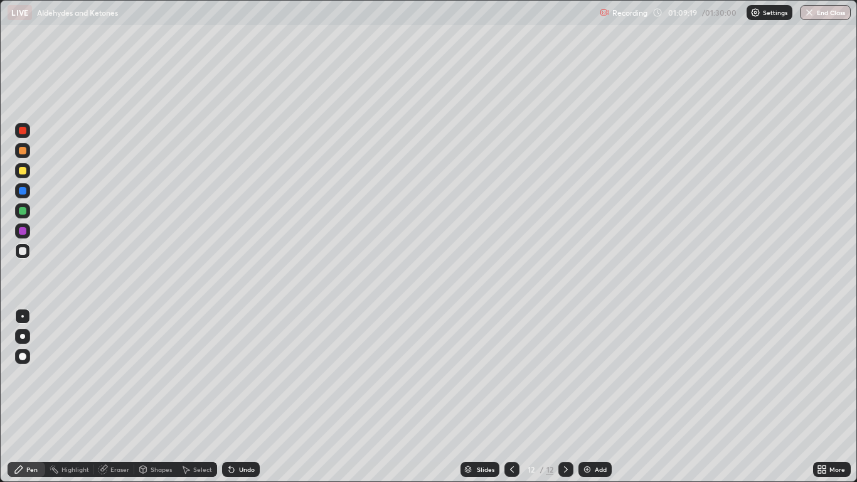
click at [601, 397] on div "Add" at bounding box center [601, 469] width 12 height 6
click at [114, 397] on div "Eraser" at bounding box center [119, 469] width 19 height 6
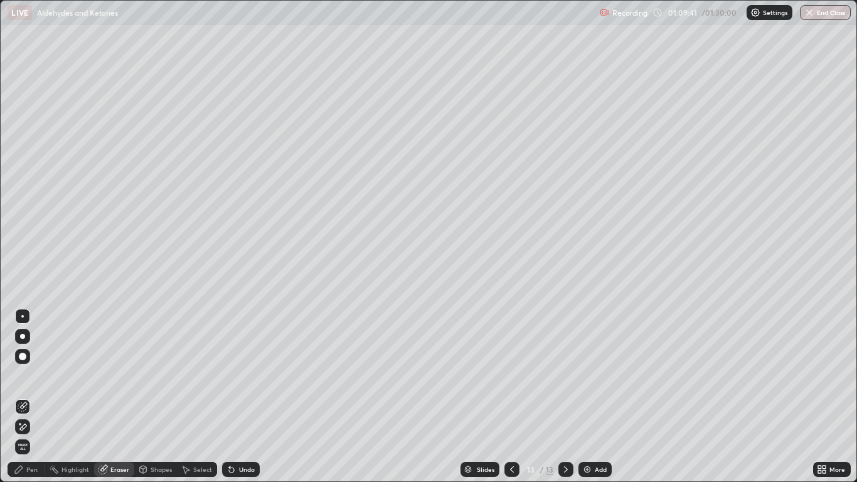
click at [35, 397] on div "Pen" at bounding box center [27, 469] width 38 height 15
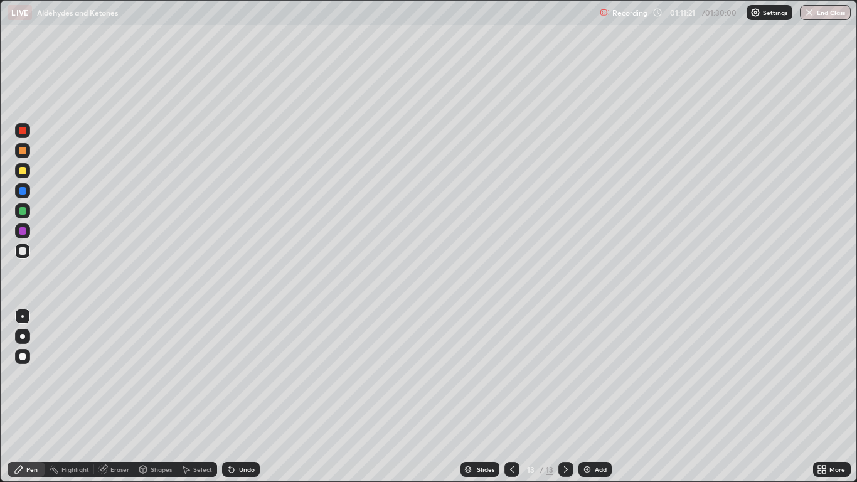
click at [243, 397] on div "Undo" at bounding box center [247, 469] width 16 height 6
click at [589, 397] on div "Add" at bounding box center [594, 469] width 33 height 15
click at [511, 397] on icon at bounding box center [512, 469] width 10 height 10
click at [560, 397] on div at bounding box center [565, 469] width 15 height 15
click at [112, 397] on div "Eraser" at bounding box center [119, 469] width 19 height 6
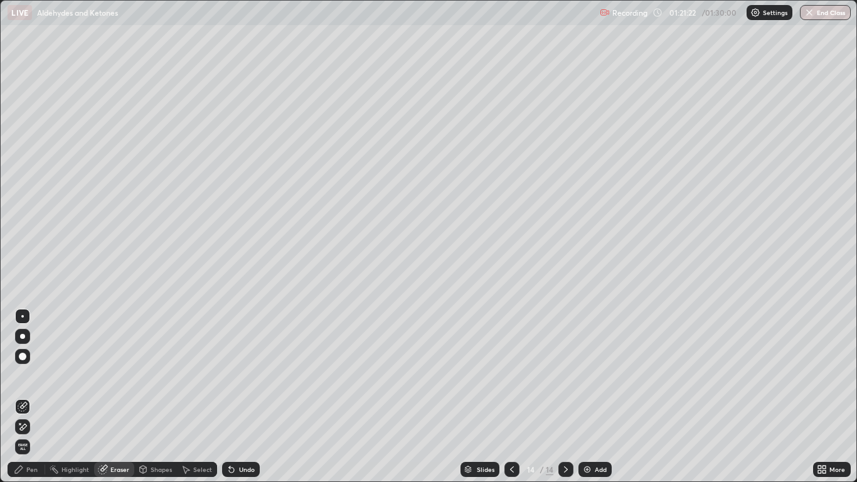
click at [17, 397] on icon at bounding box center [19, 469] width 10 height 10
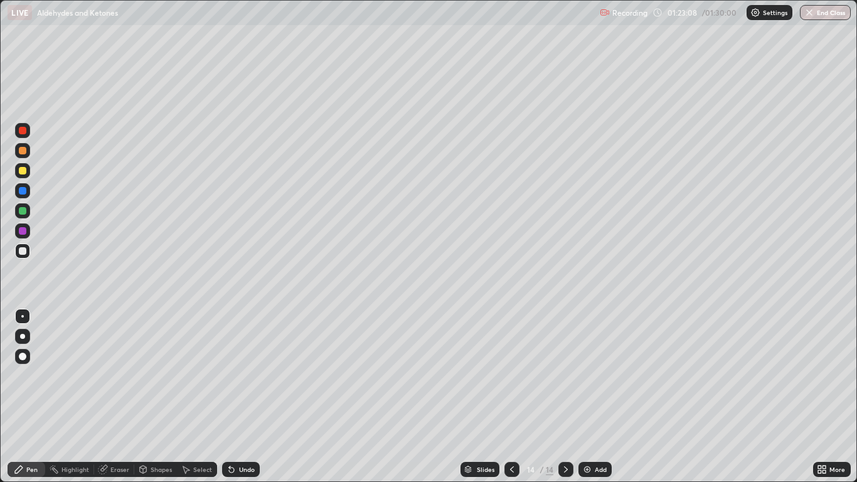
click at [248, 397] on div "Undo" at bounding box center [247, 469] width 16 height 6
click at [243, 397] on div "Undo" at bounding box center [241, 469] width 38 height 15
click at [241, 397] on div "Undo" at bounding box center [241, 469] width 38 height 15
click at [242, 397] on div "Undo" at bounding box center [247, 469] width 16 height 6
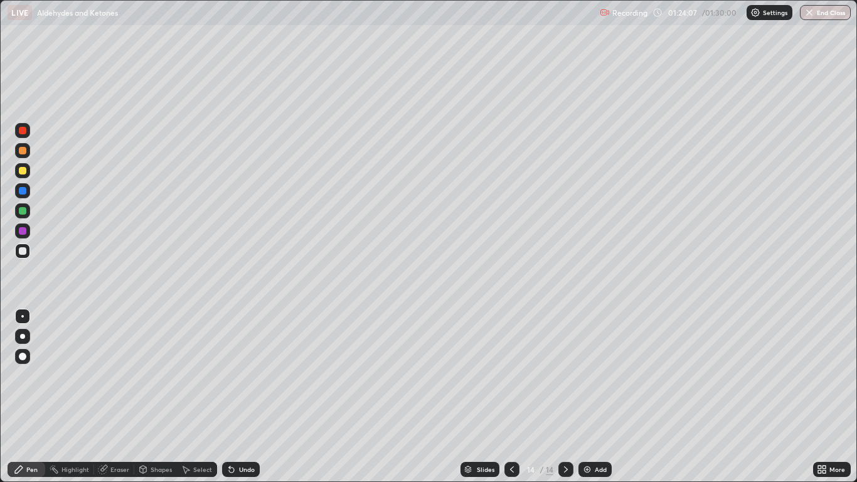
click at [242, 397] on div "Undo" at bounding box center [247, 469] width 16 height 6
click at [241, 397] on div "Undo" at bounding box center [247, 469] width 16 height 6
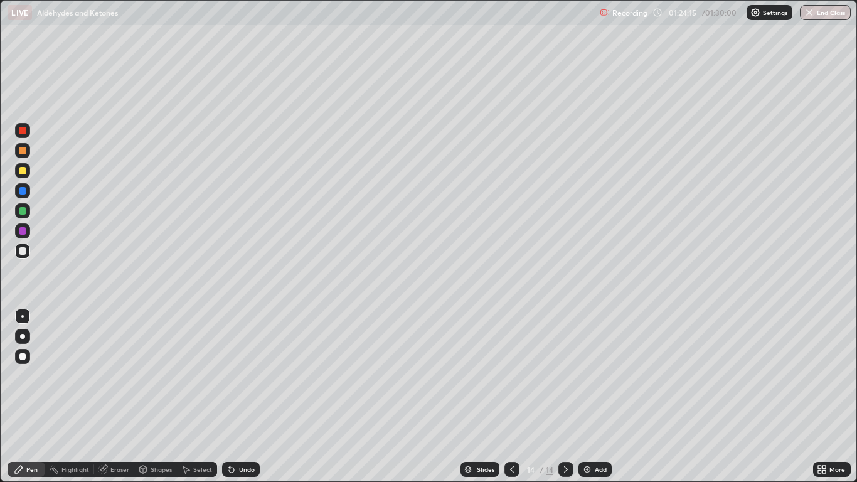
click at [116, 397] on div "Eraser" at bounding box center [119, 469] width 19 height 6
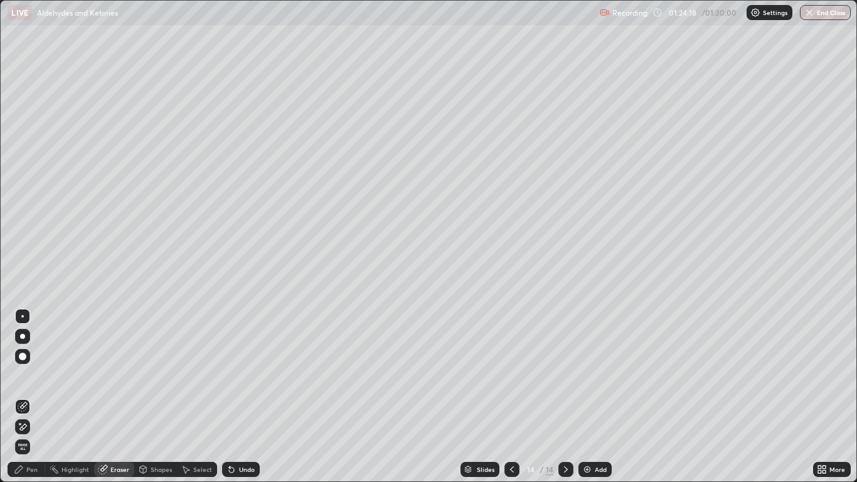
click at [27, 397] on div "Pen" at bounding box center [31, 469] width 11 height 6
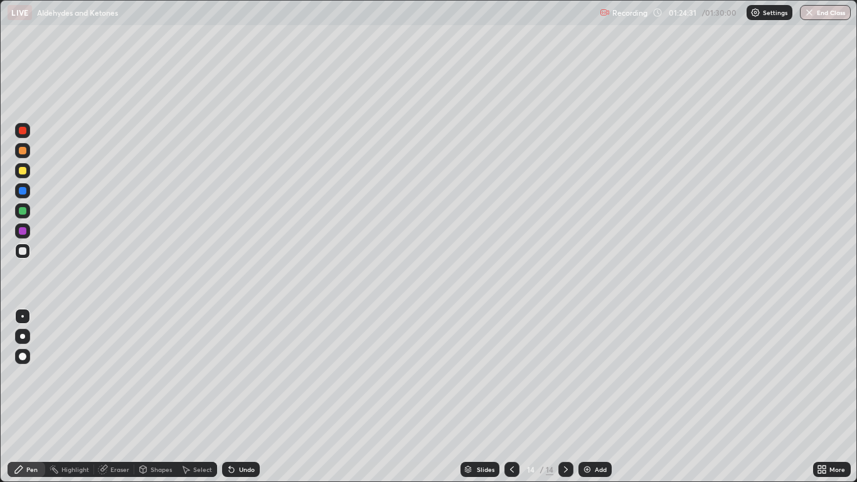
click at [240, 397] on div "Undo" at bounding box center [247, 469] width 16 height 6
click at [116, 397] on div "Eraser" at bounding box center [114, 469] width 40 height 15
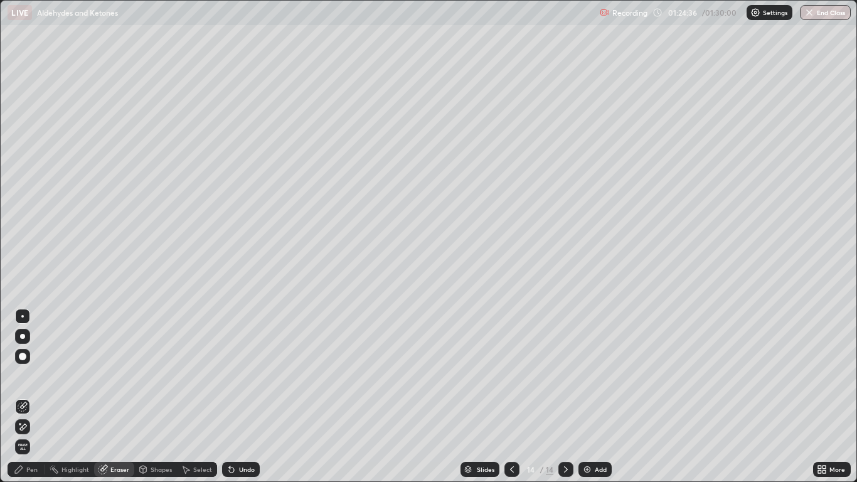
click at [24, 397] on div "Pen" at bounding box center [27, 469] width 38 height 15
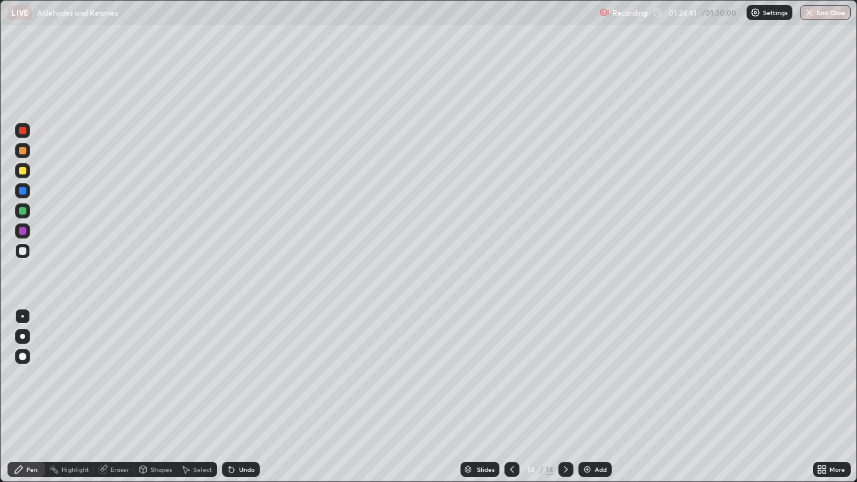
click at [239, 397] on div "Undo" at bounding box center [247, 469] width 16 height 6
click at [823, 14] on button "End Class" at bounding box center [826, 12] width 50 height 15
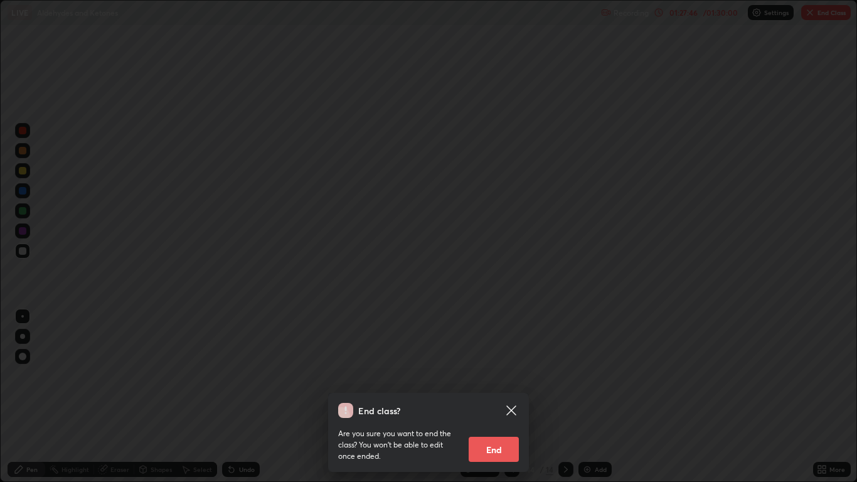
click at [500, 397] on button "End" at bounding box center [494, 449] width 50 height 25
